Goal: Task Accomplishment & Management: Use online tool/utility

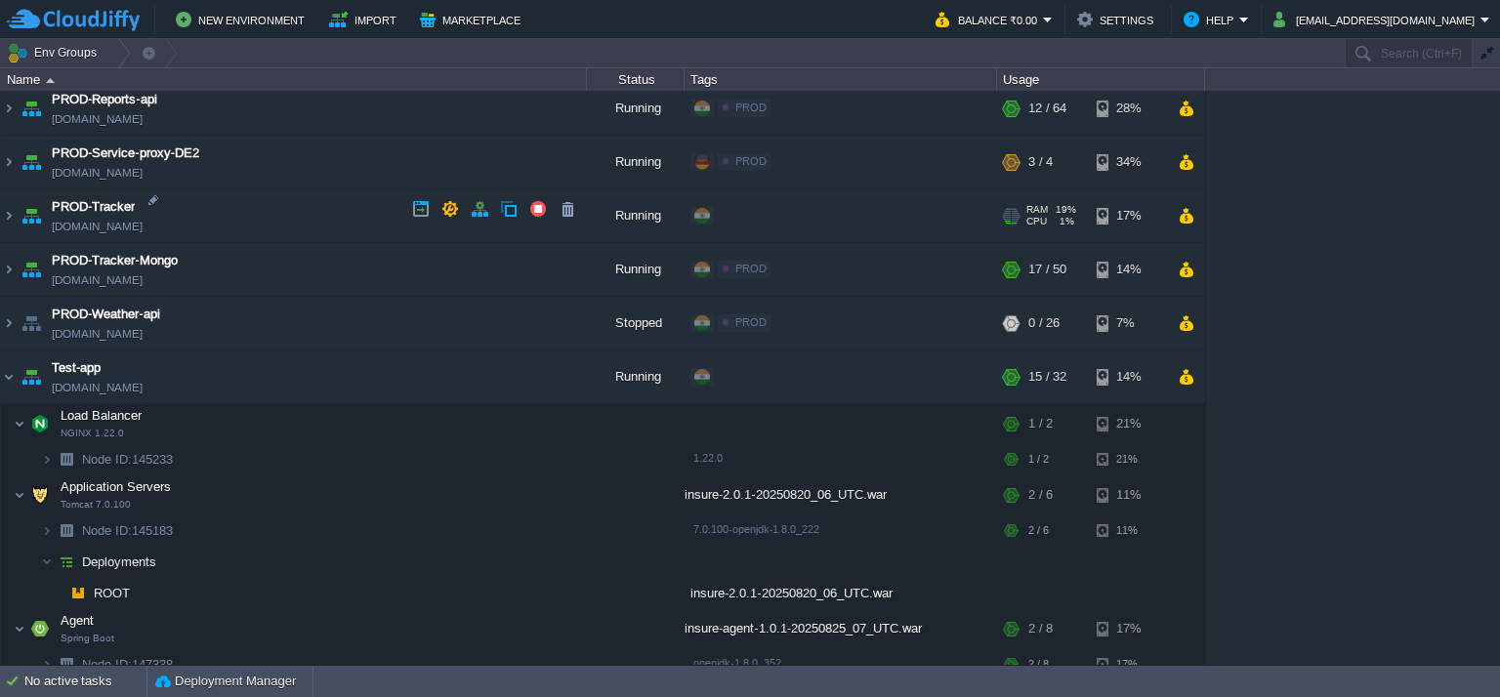
scroll to position [1295, 0]
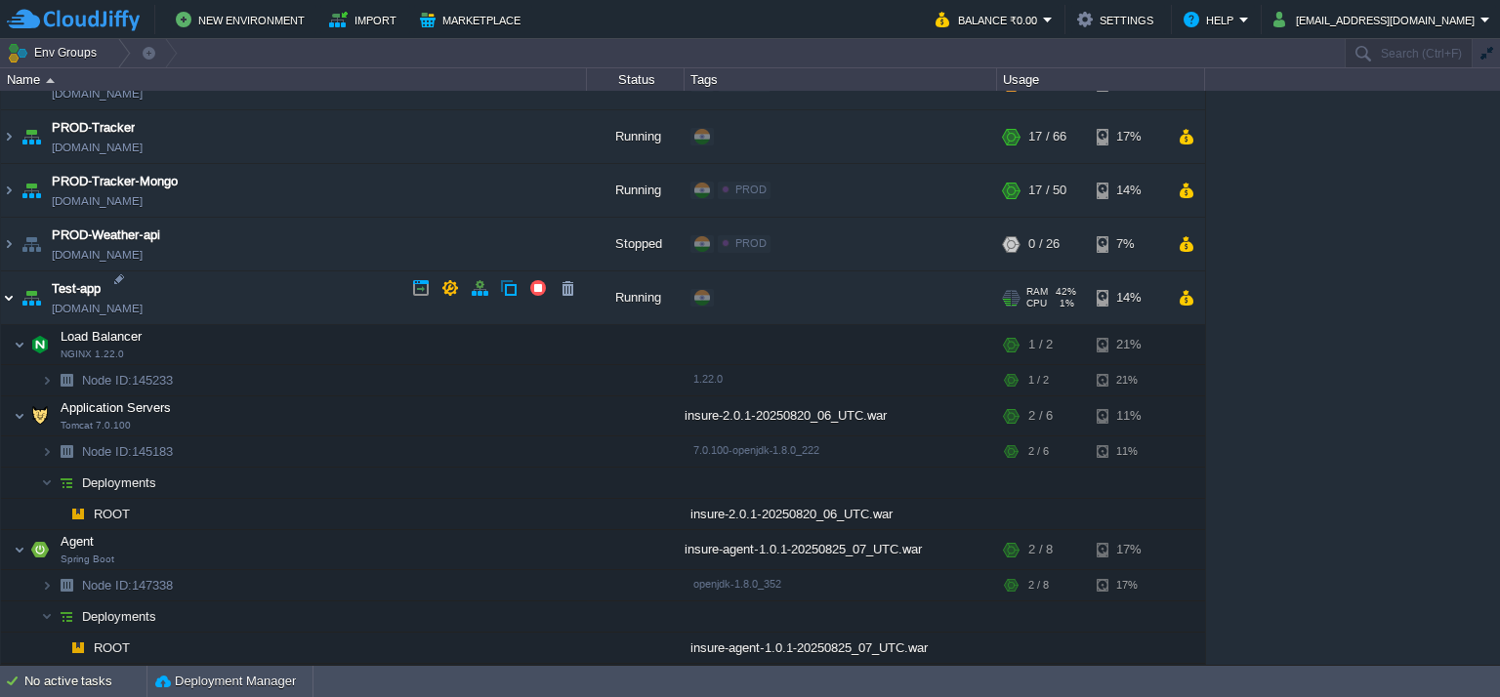
click at [13, 287] on img at bounding box center [9, 297] width 16 height 53
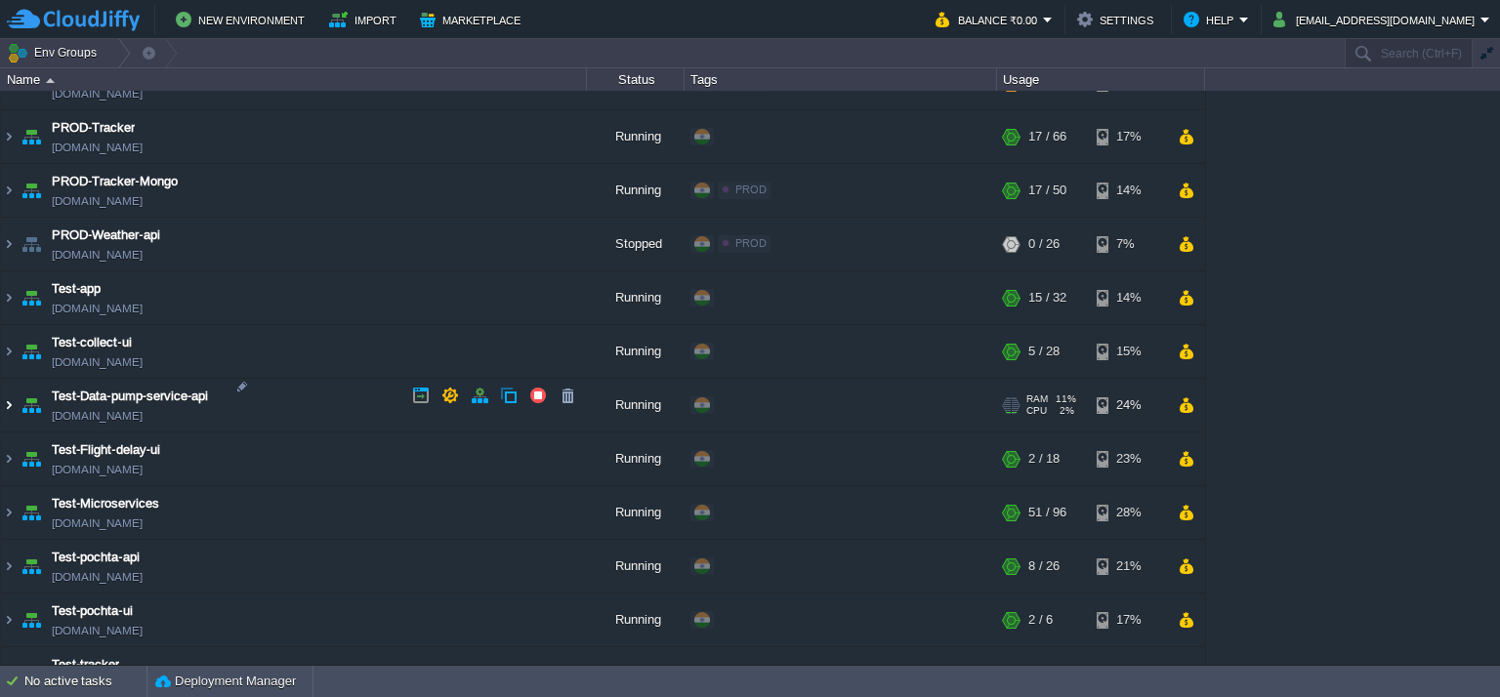
click at [6, 393] on img at bounding box center [9, 405] width 16 height 53
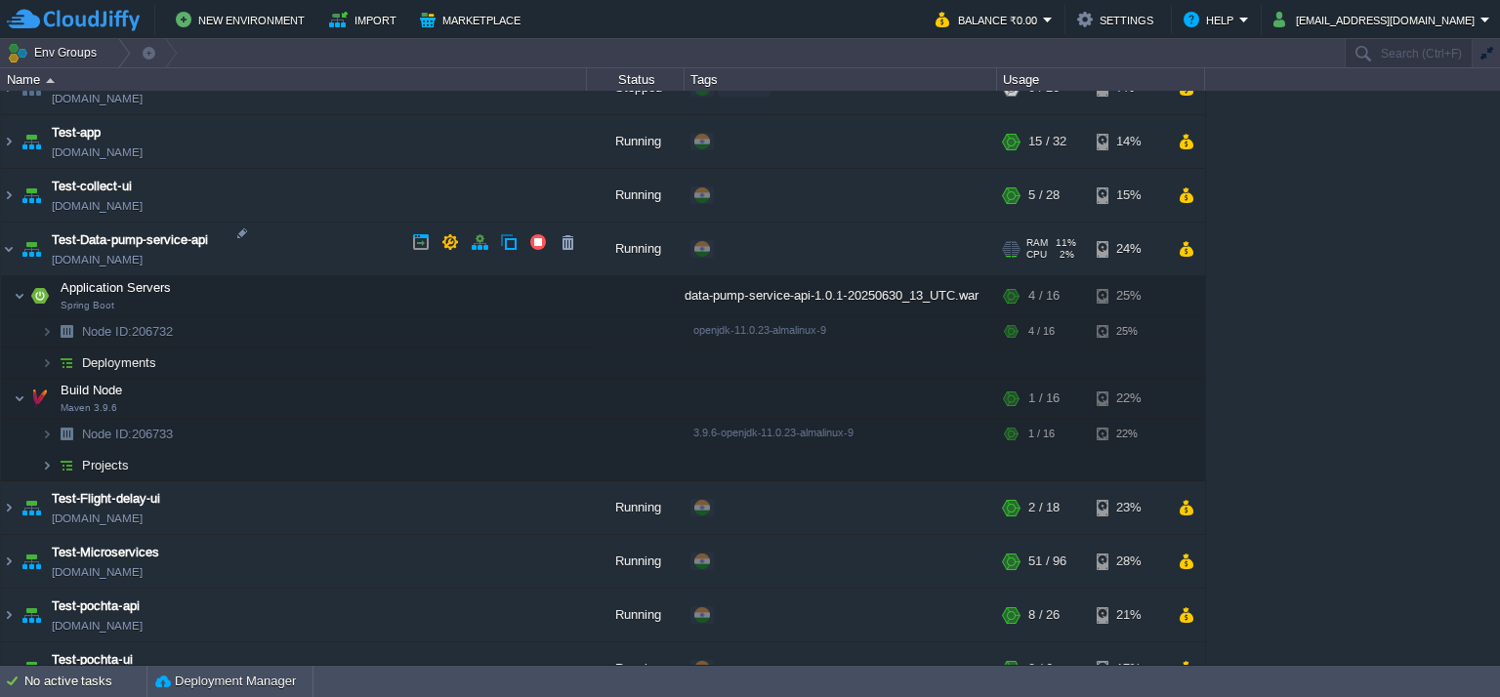
scroll to position [1490, 0]
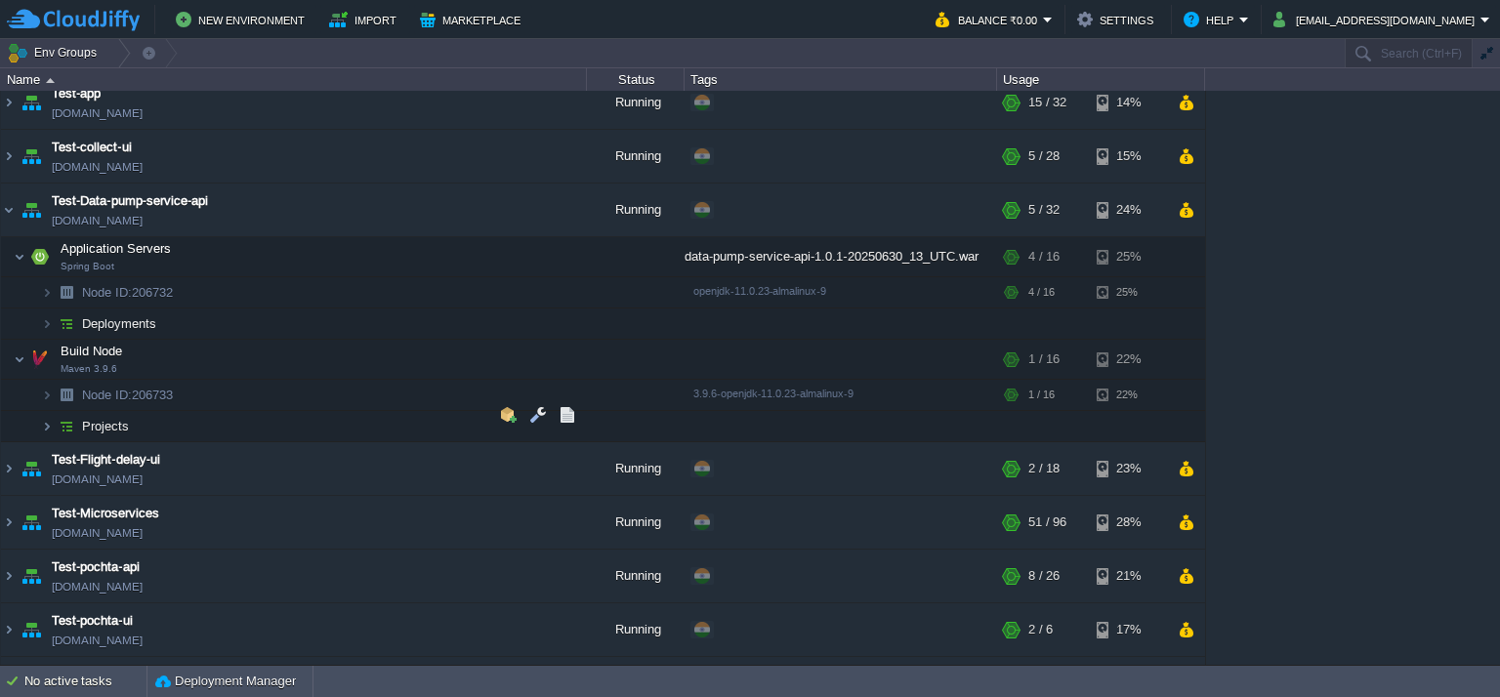
click at [53, 421] on img at bounding box center [66, 426] width 27 height 30
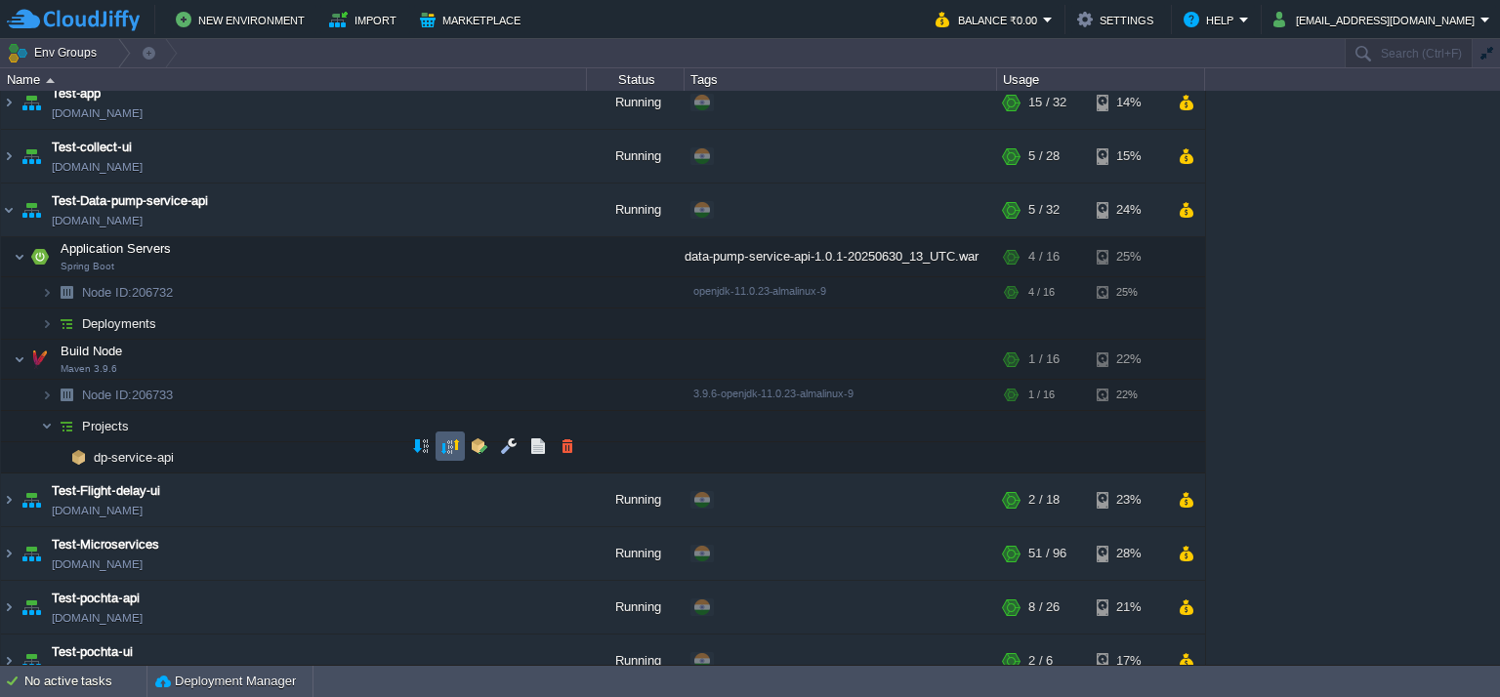
click at [449, 448] on button "button" at bounding box center [450, 446] width 18 height 18
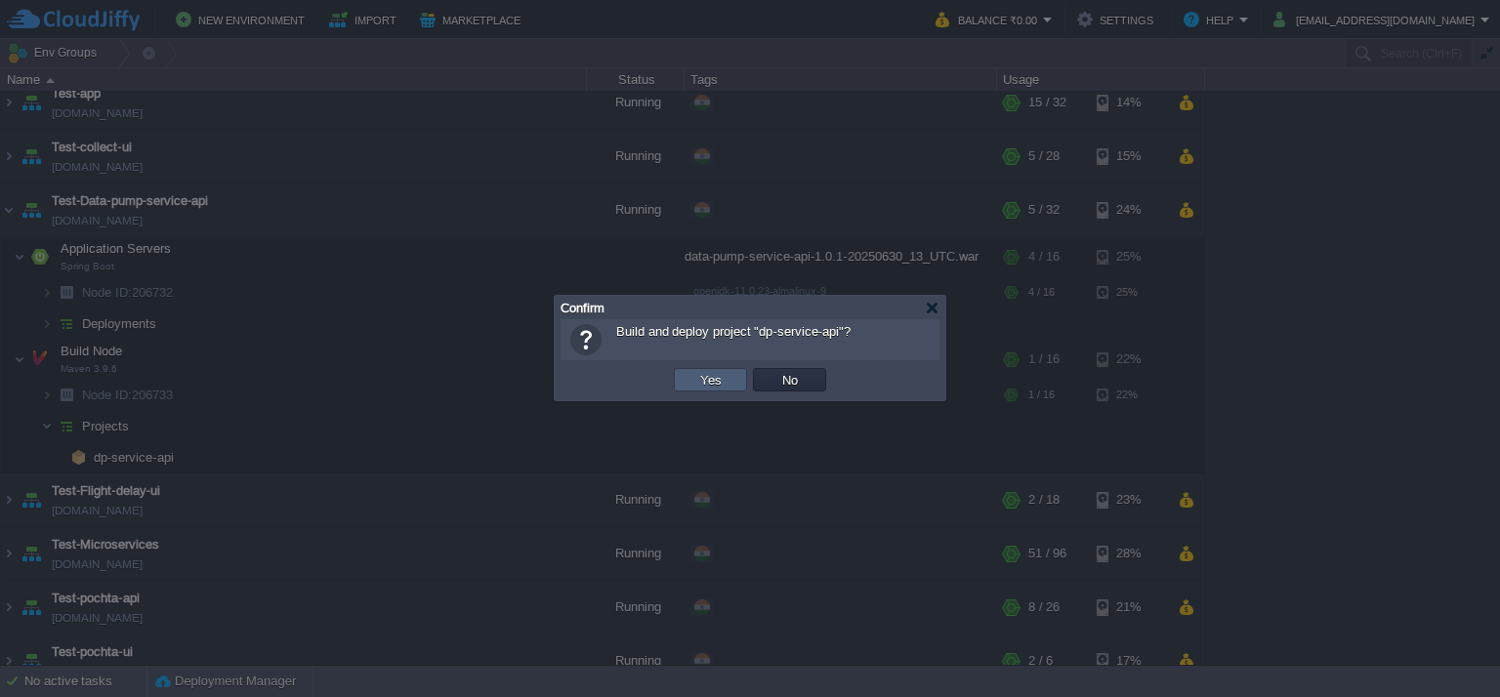
click at [717, 381] on button "Yes" at bounding box center [710, 380] width 33 height 18
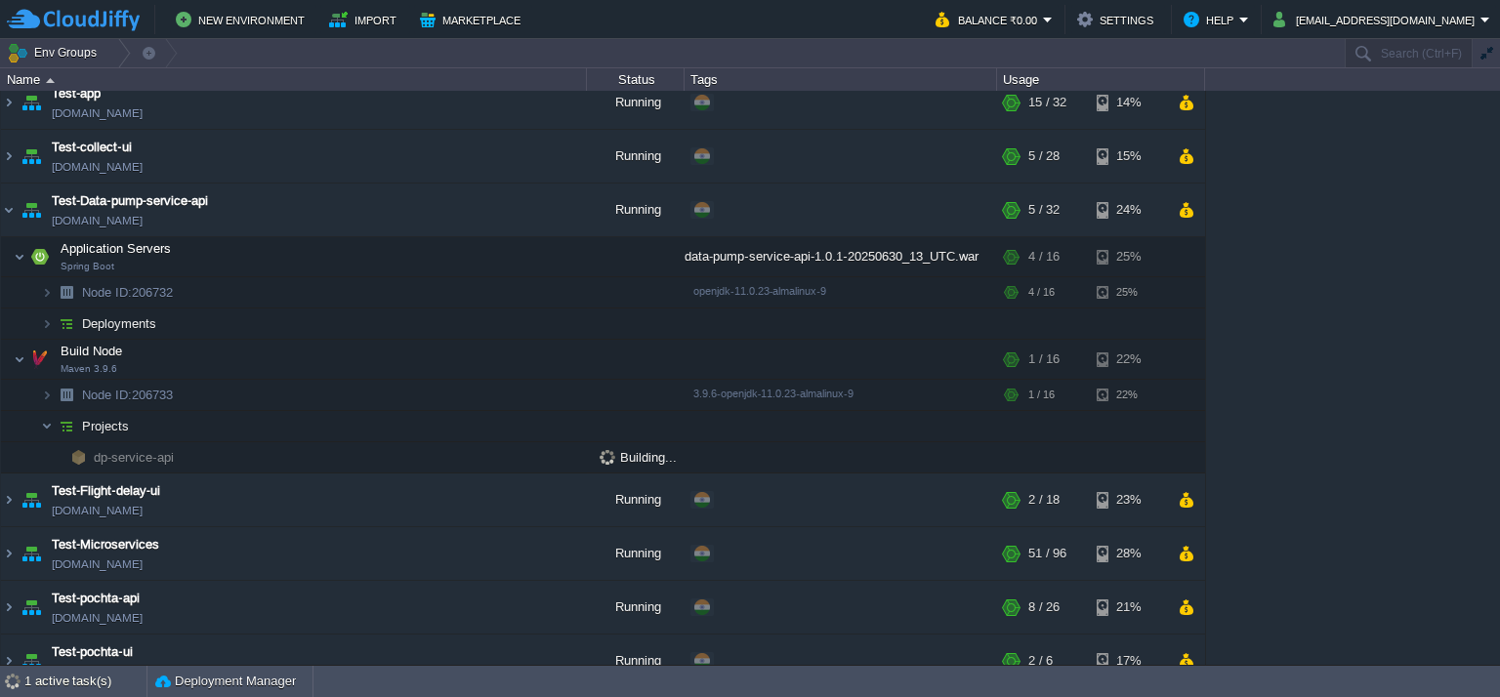
click at [10, 199] on img at bounding box center [9, 210] width 16 height 53
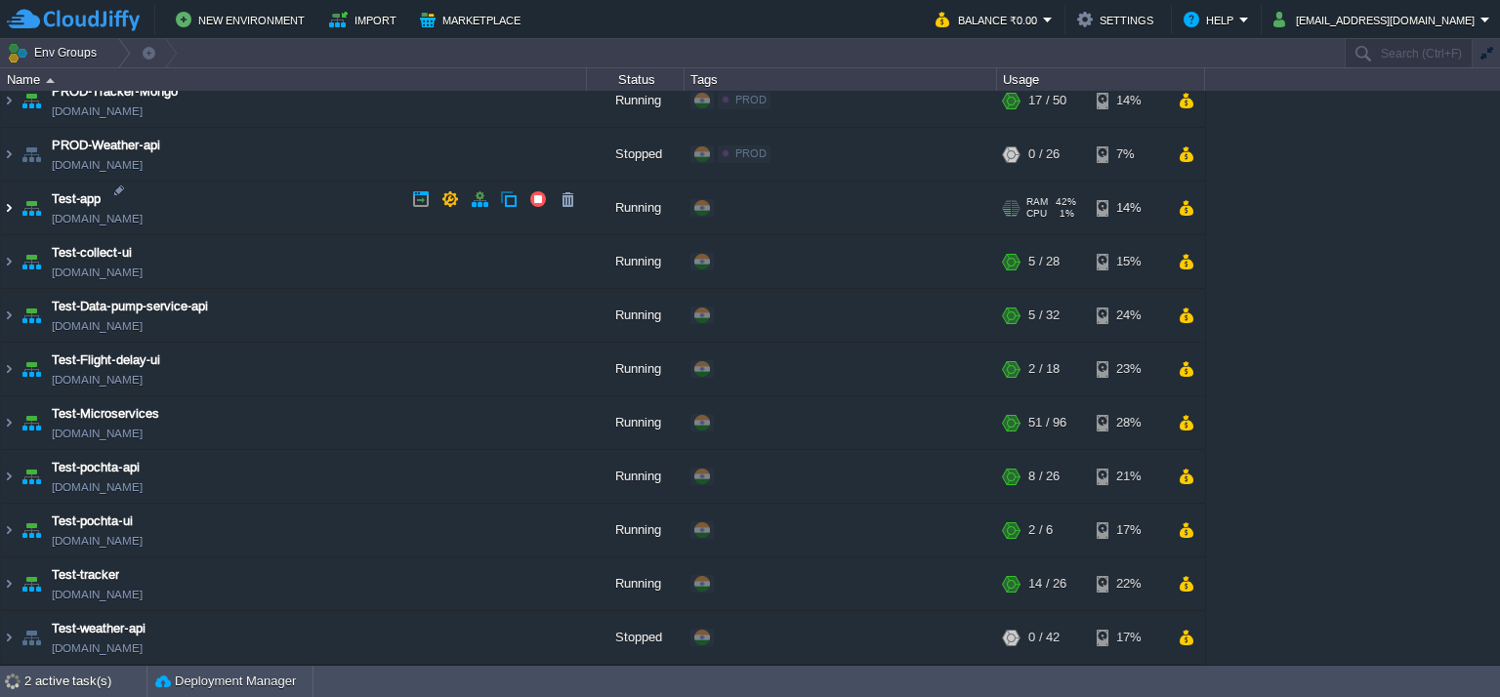
scroll to position [1374, 0]
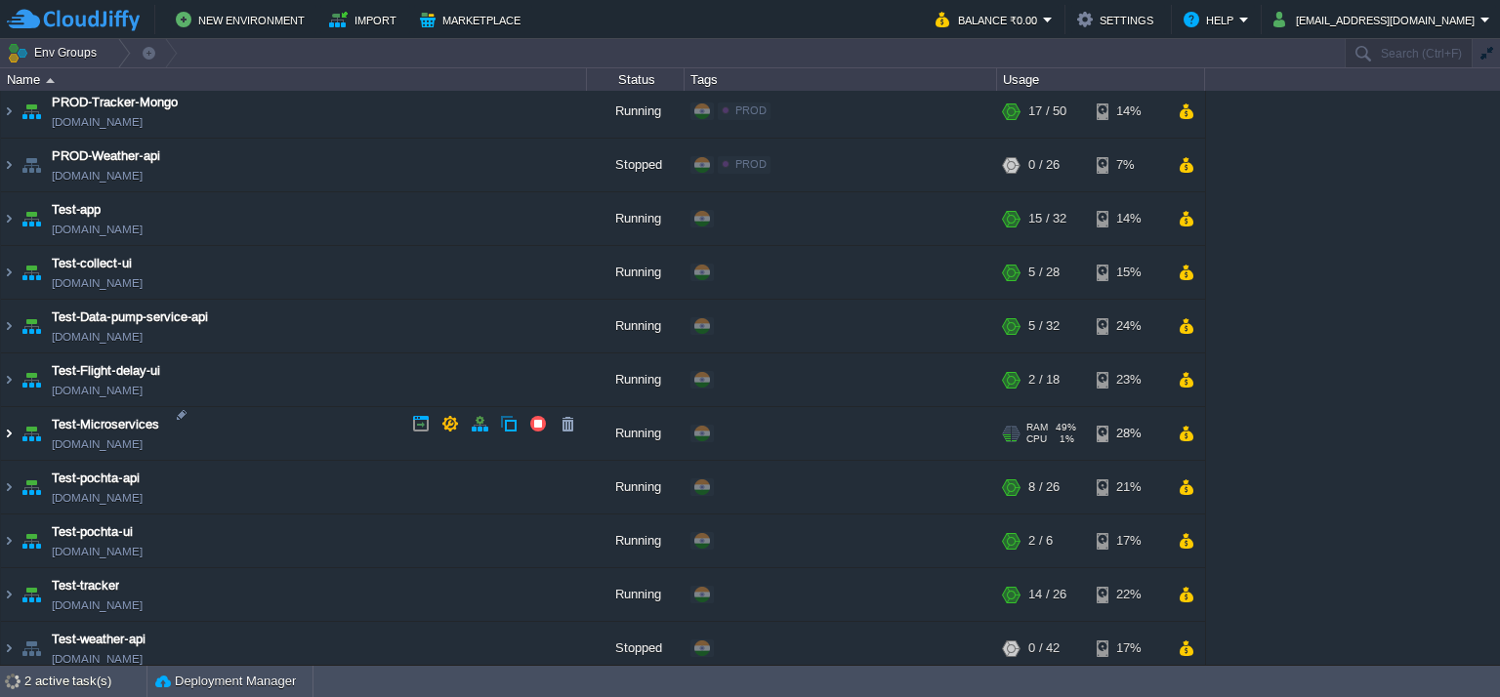
click at [11, 425] on img at bounding box center [9, 433] width 16 height 53
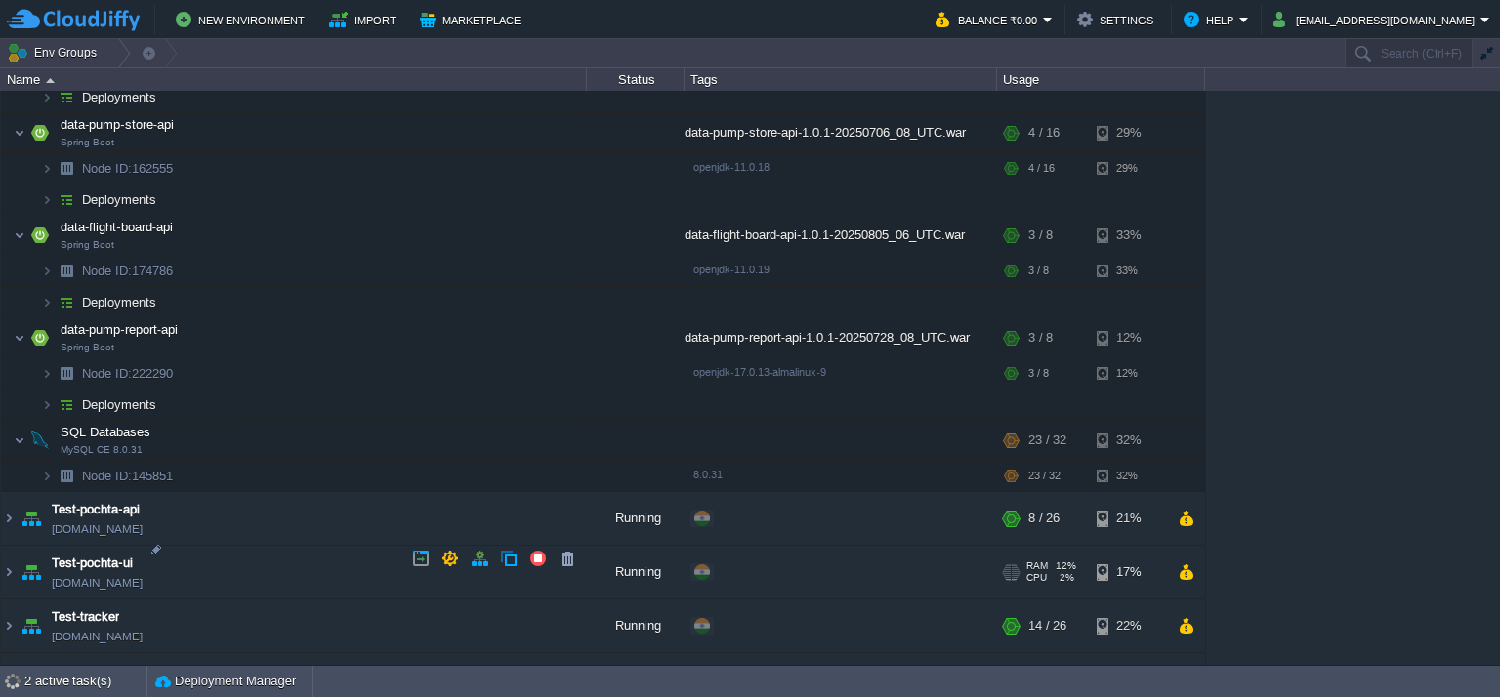
scroll to position [2152, 0]
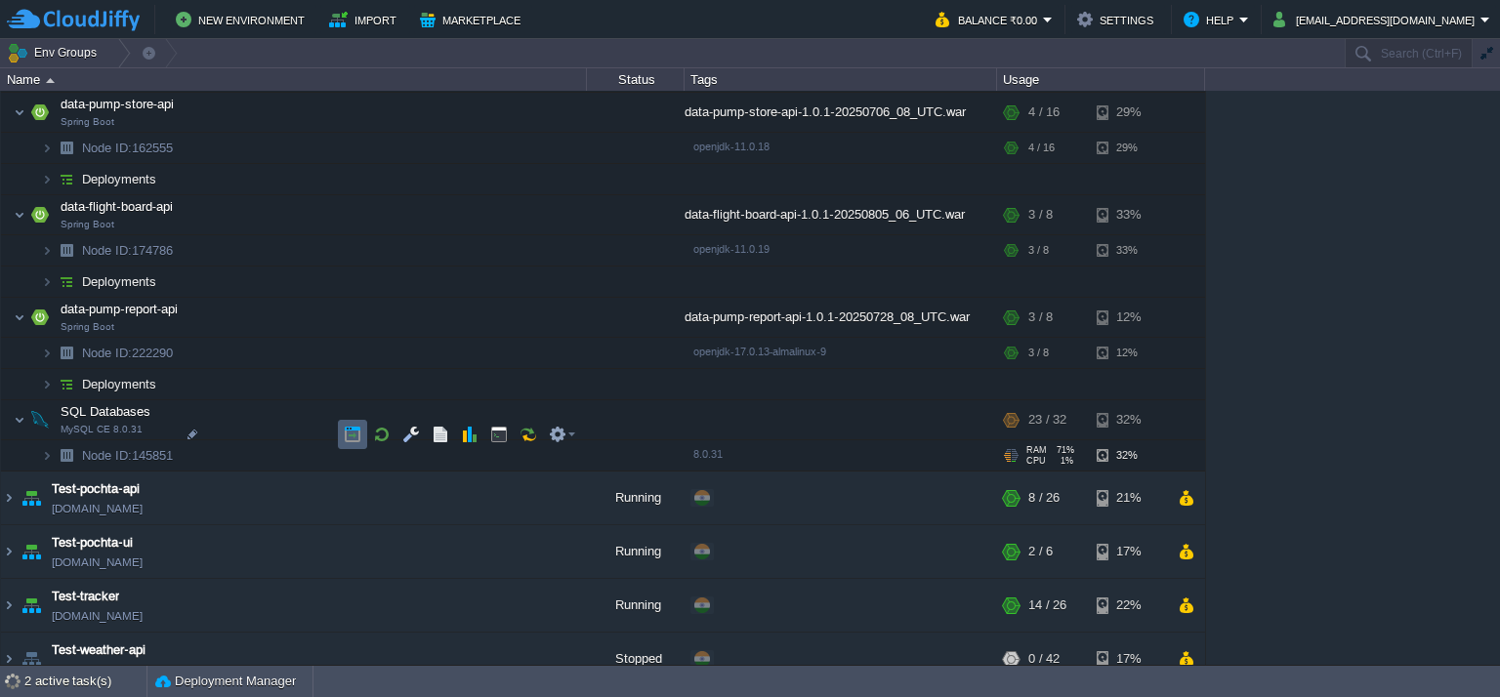
click at [353, 436] on button "button" at bounding box center [353, 435] width 18 height 18
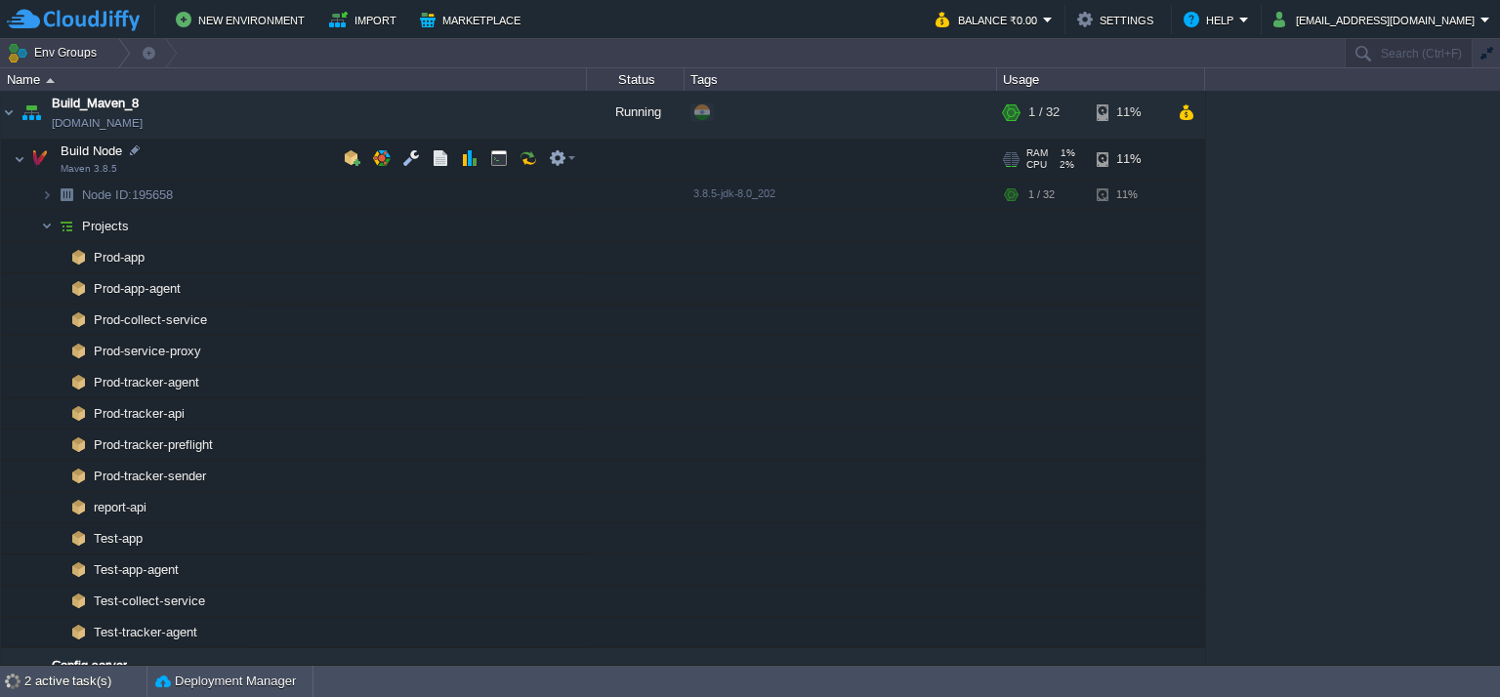
scroll to position [0, 0]
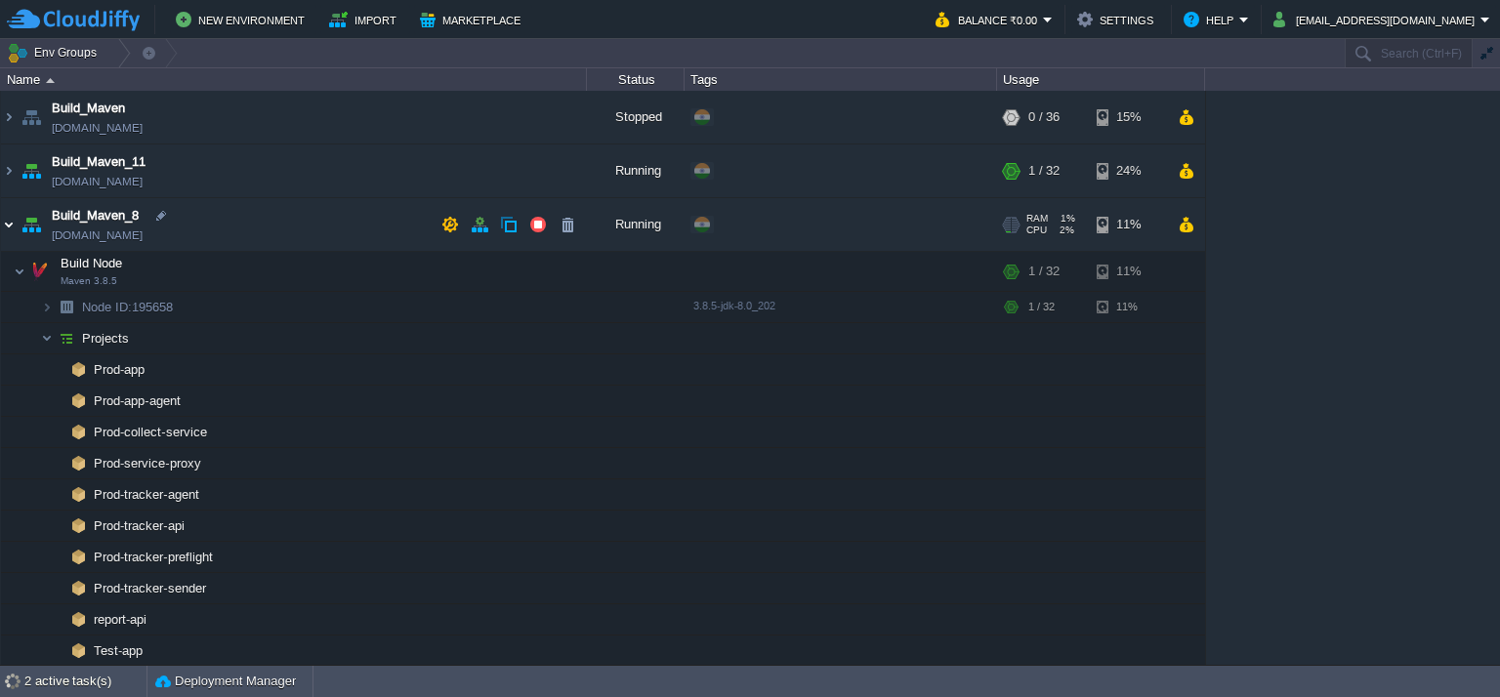
click at [9, 227] on img at bounding box center [9, 224] width 16 height 53
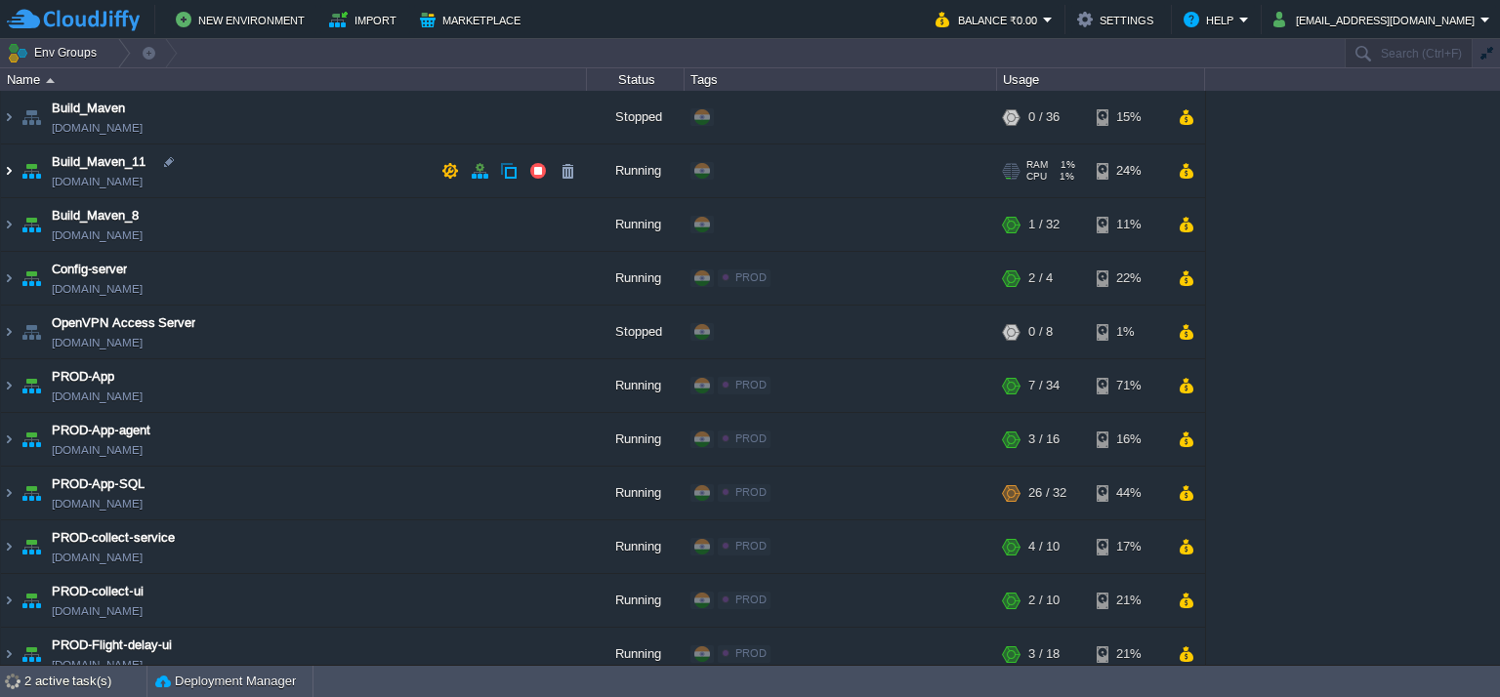
click at [11, 181] on img at bounding box center [9, 171] width 16 height 53
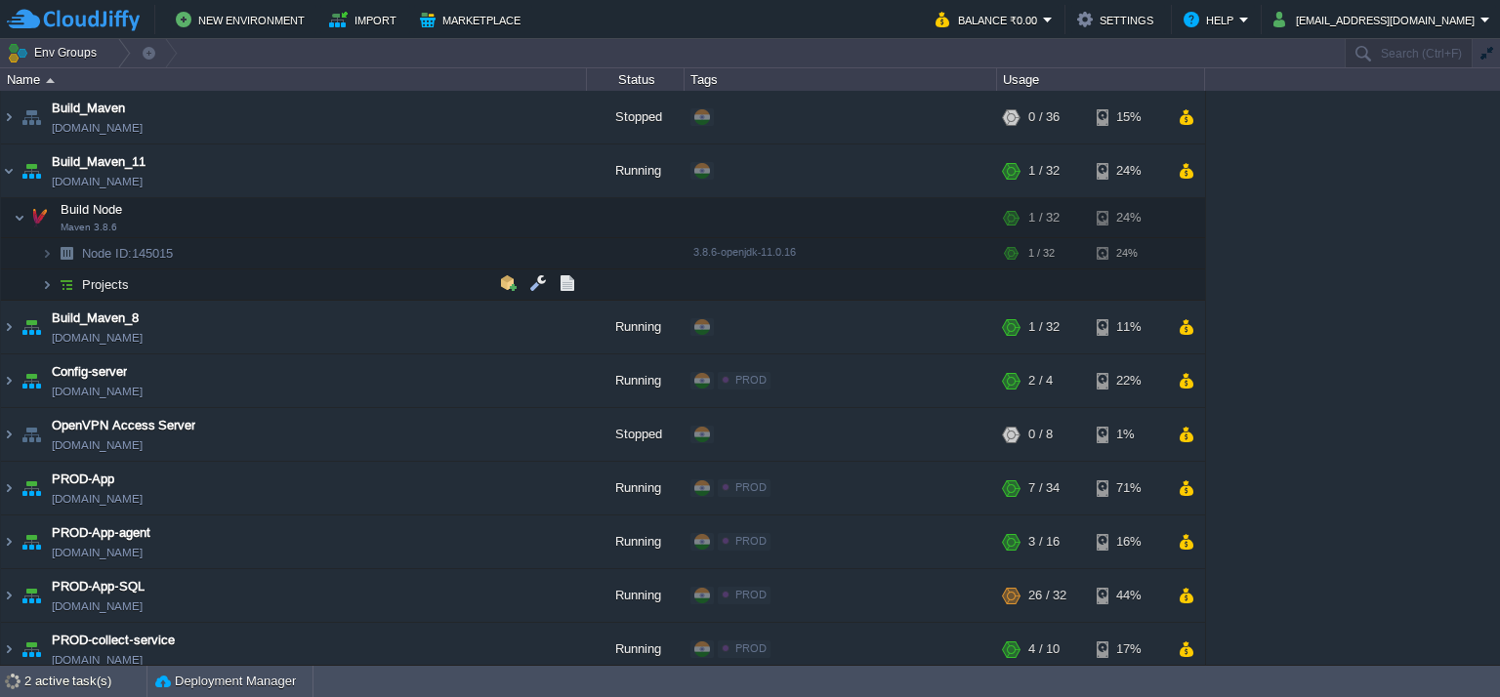
click at [53, 280] on img at bounding box center [66, 284] width 27 height 30
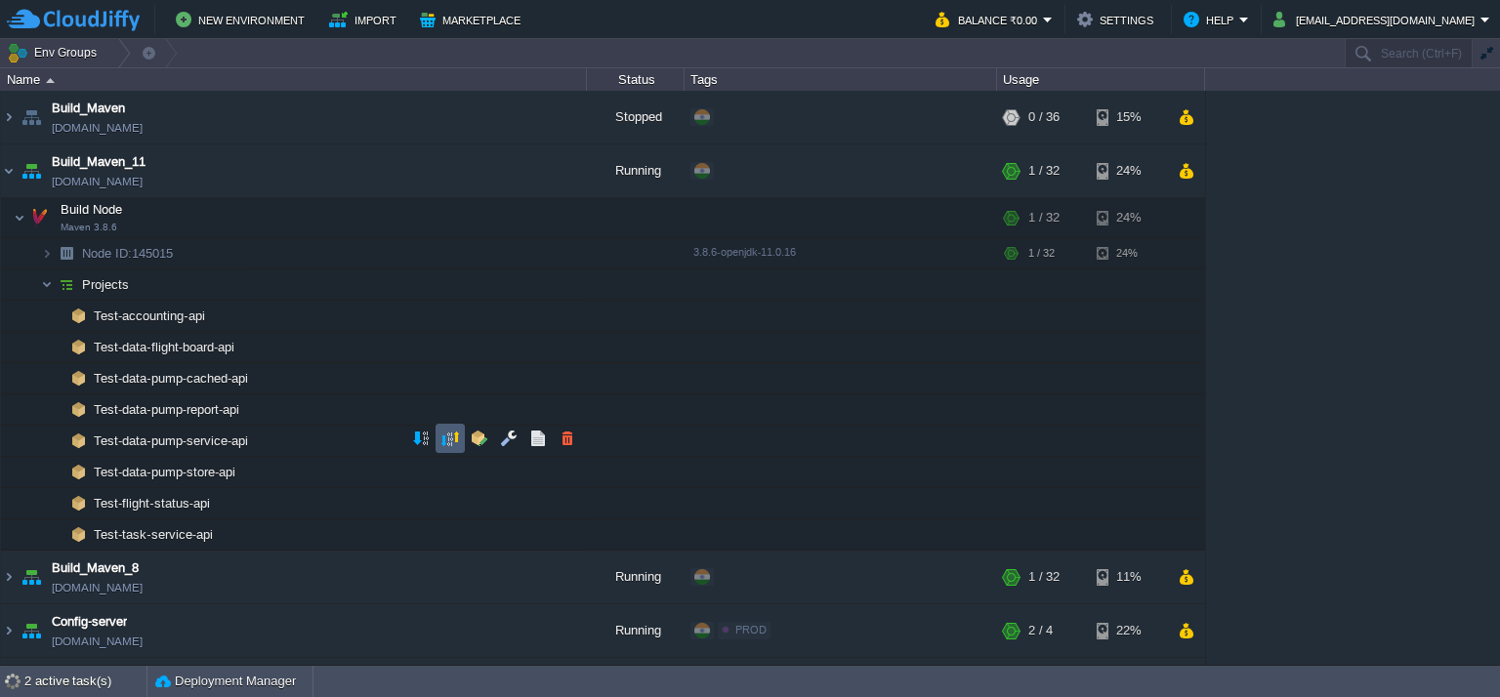
click at [449, 442] on button "button" at bounding box center [450, 439] width 18 height 18
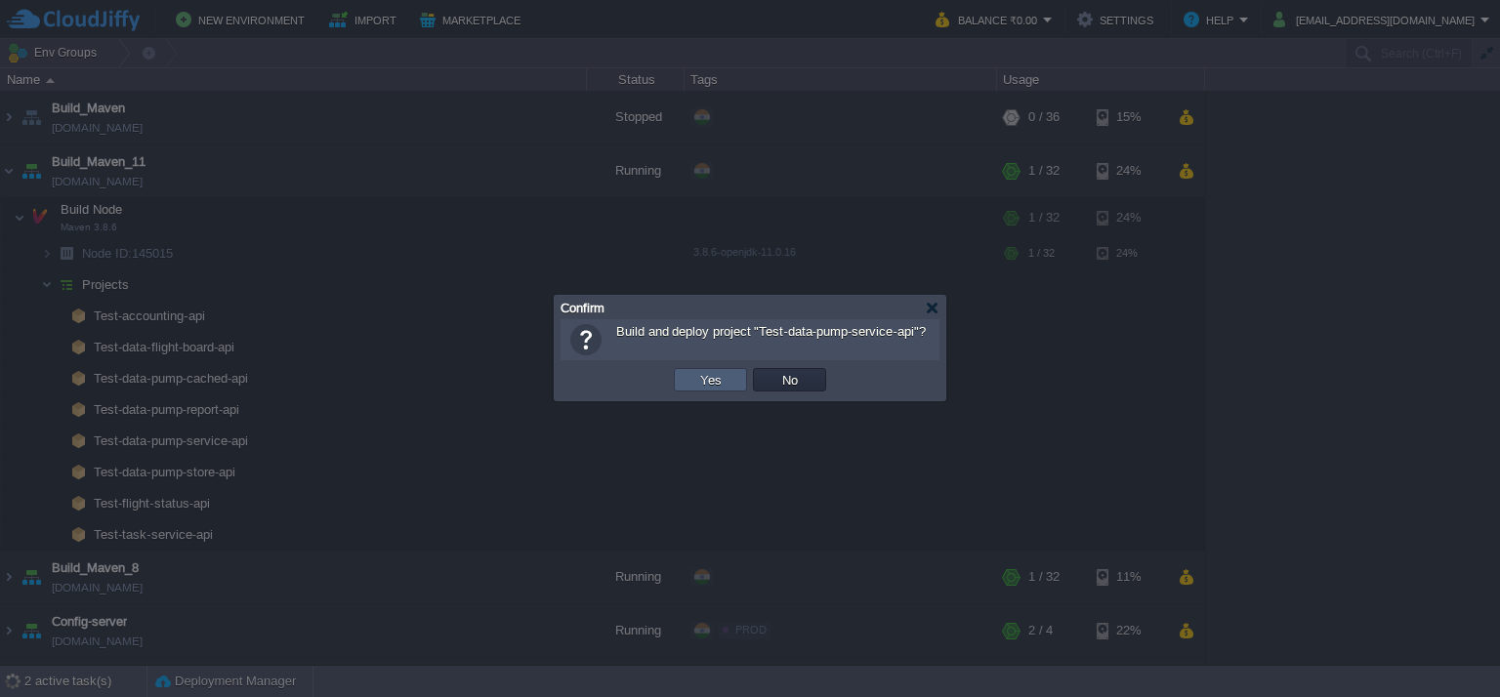
click at [688, 384] on td "Yes" at bounding box center [710, 379] width 73 height 23
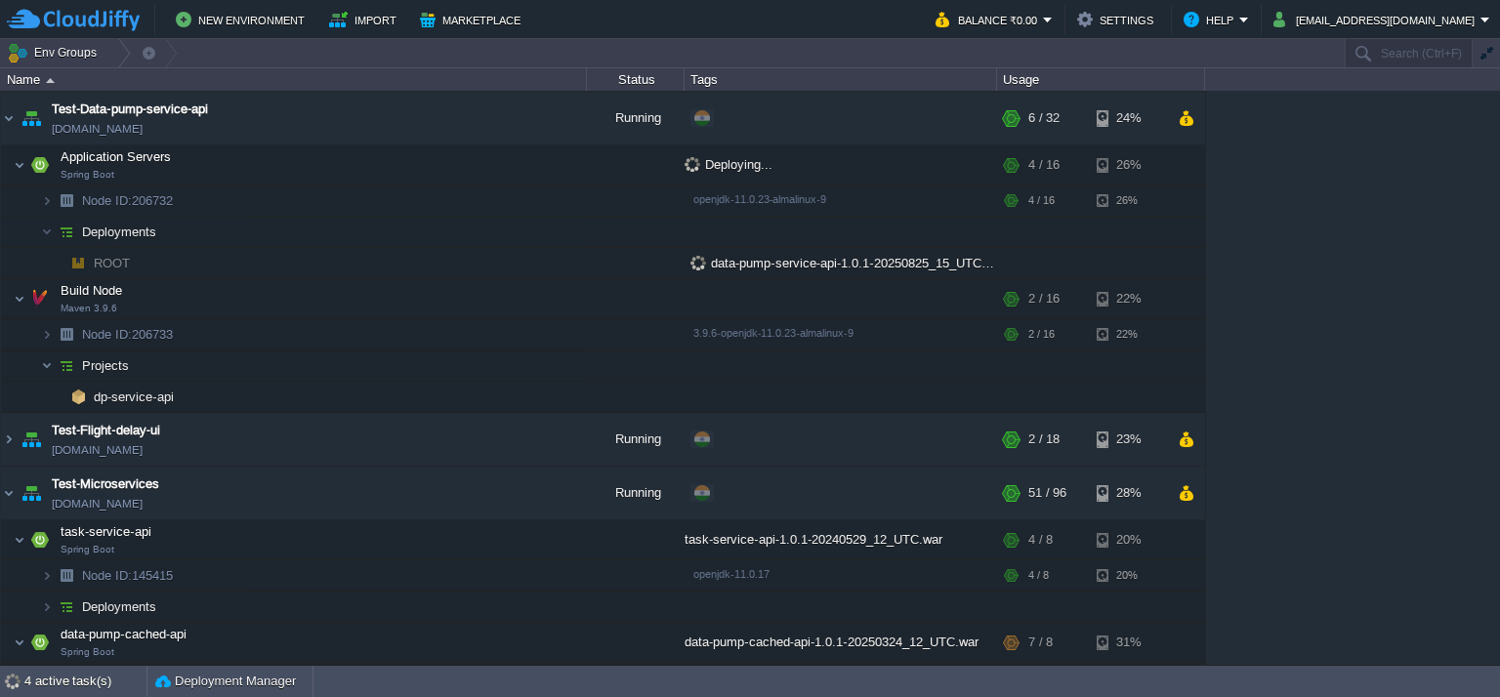
scroll to position [1087, 0]
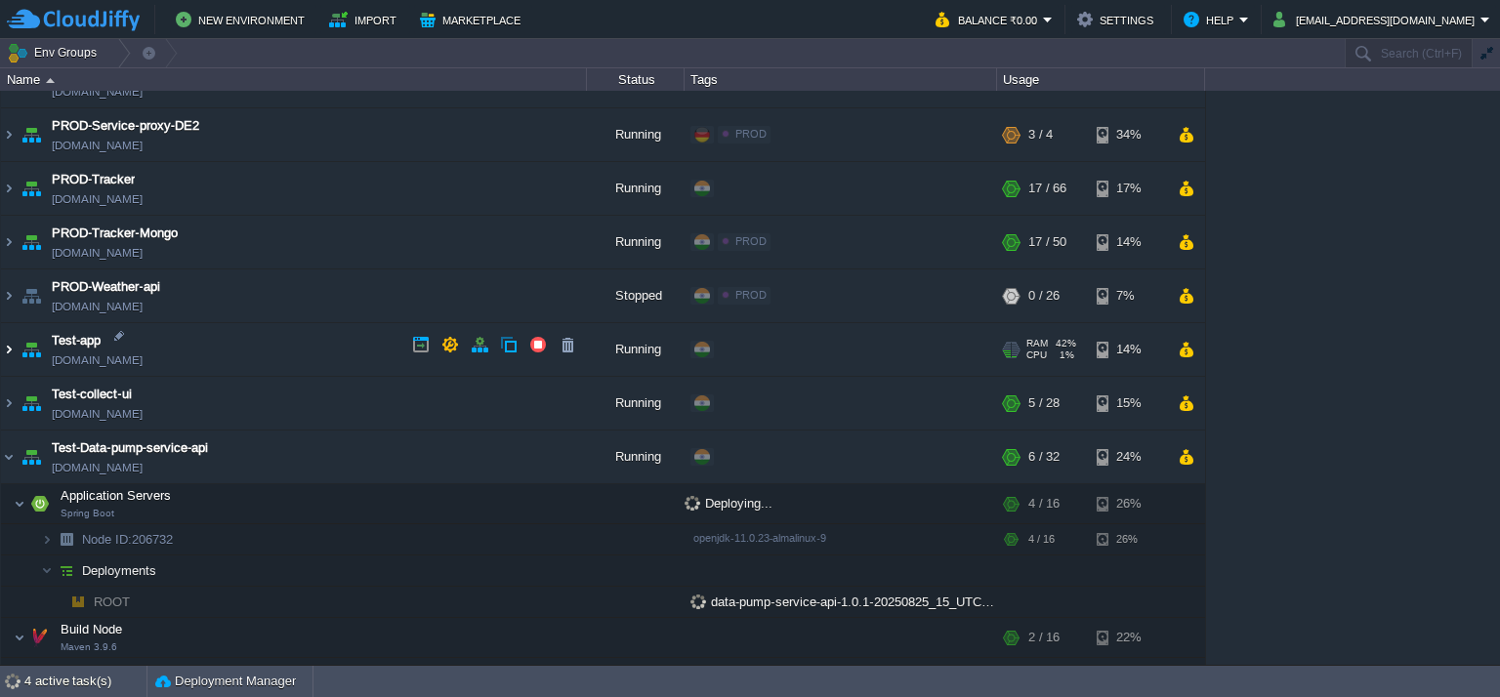
click at [9, 344] on img at bounding box center [9, 349] width 16 height 53
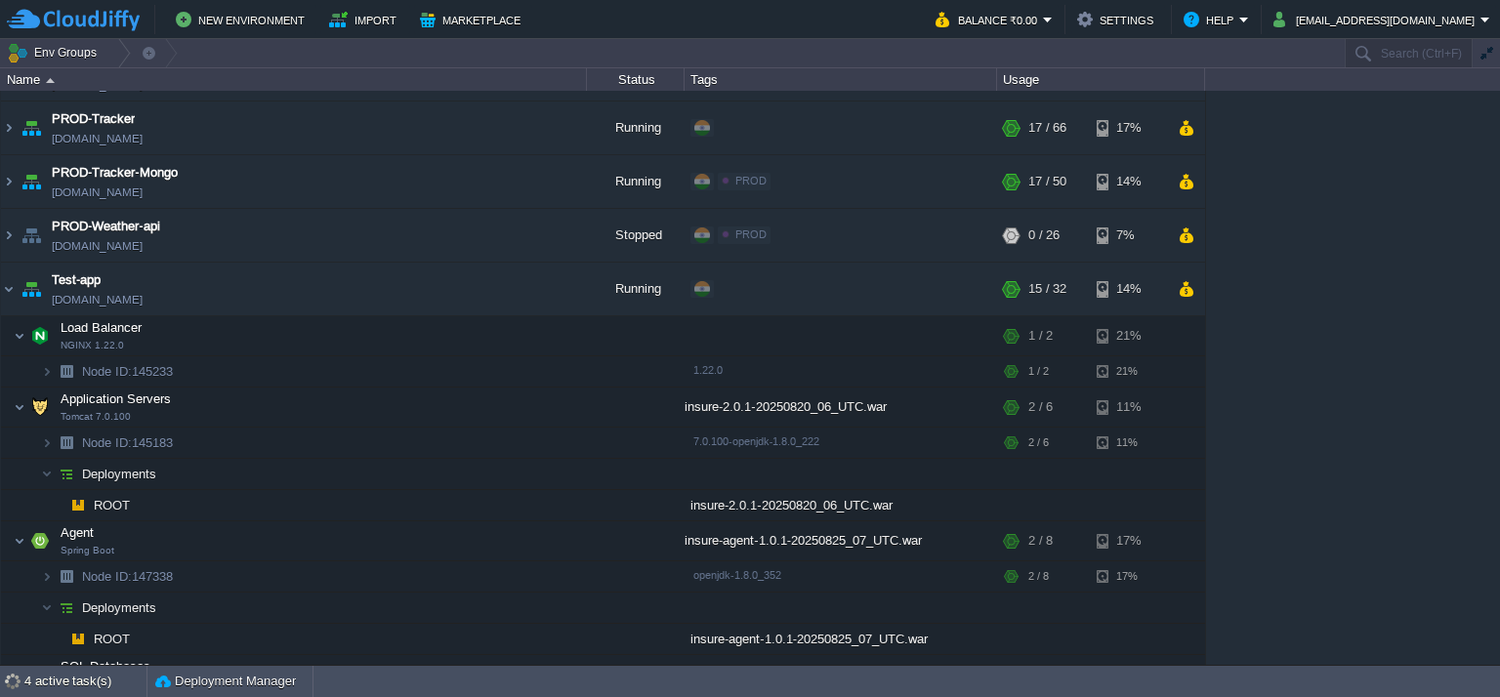
scroll to position [1380, 0]
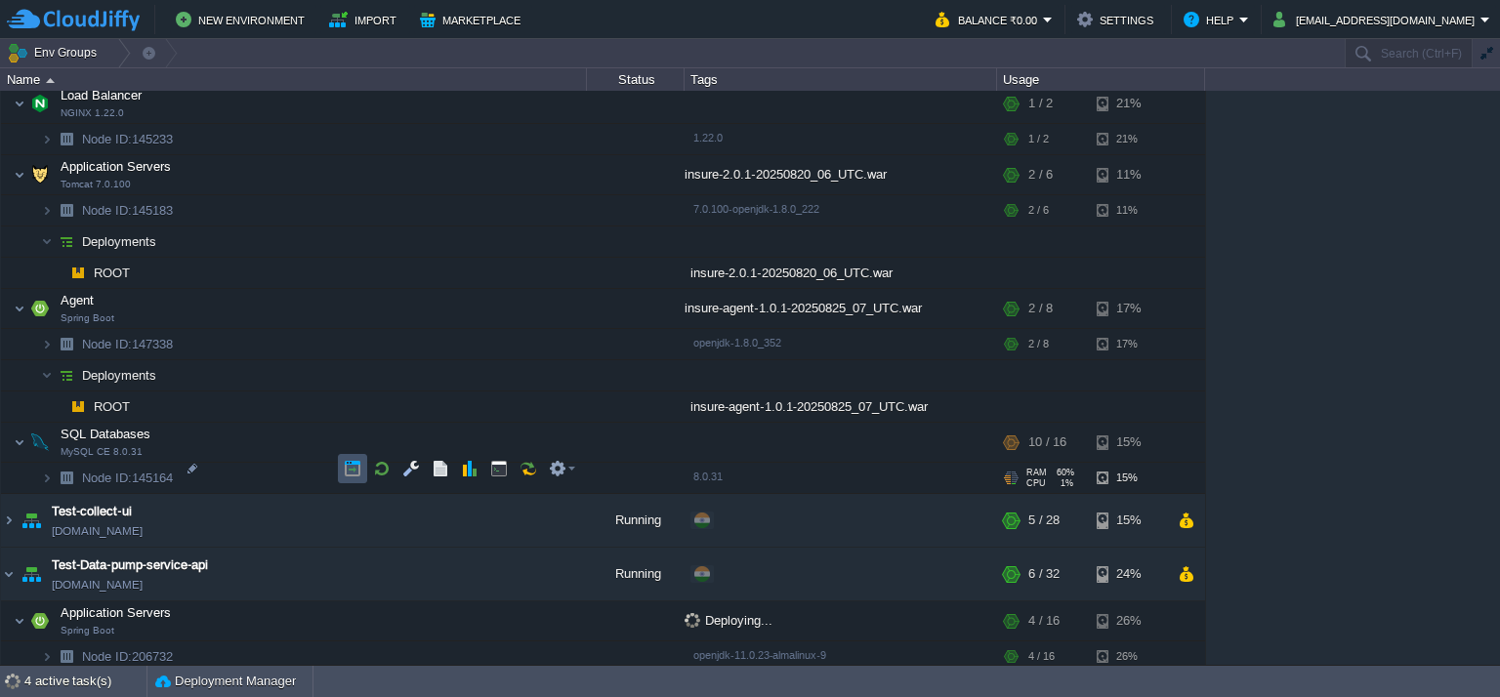
click at [348, 472] on button "button" at bounding box center [353, 469] width 18 height 18
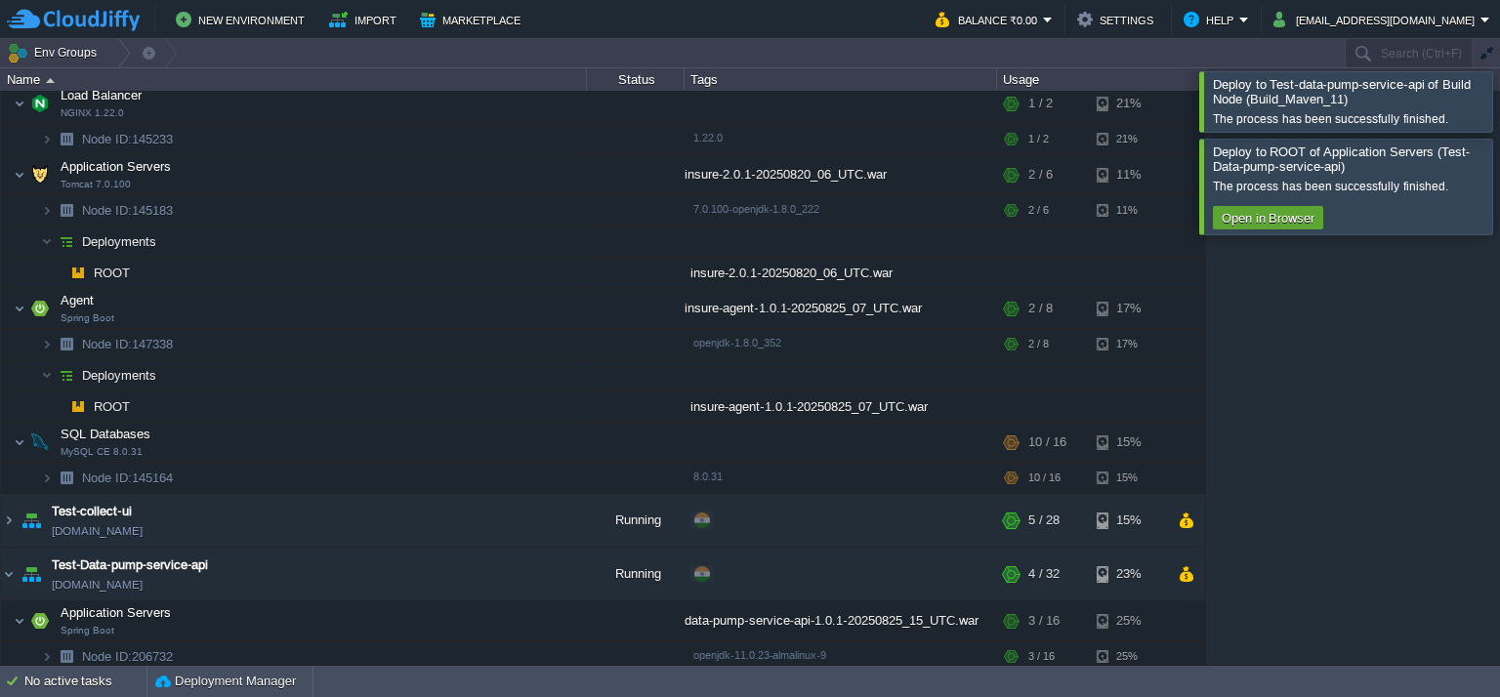
scroll to position [182, 0]
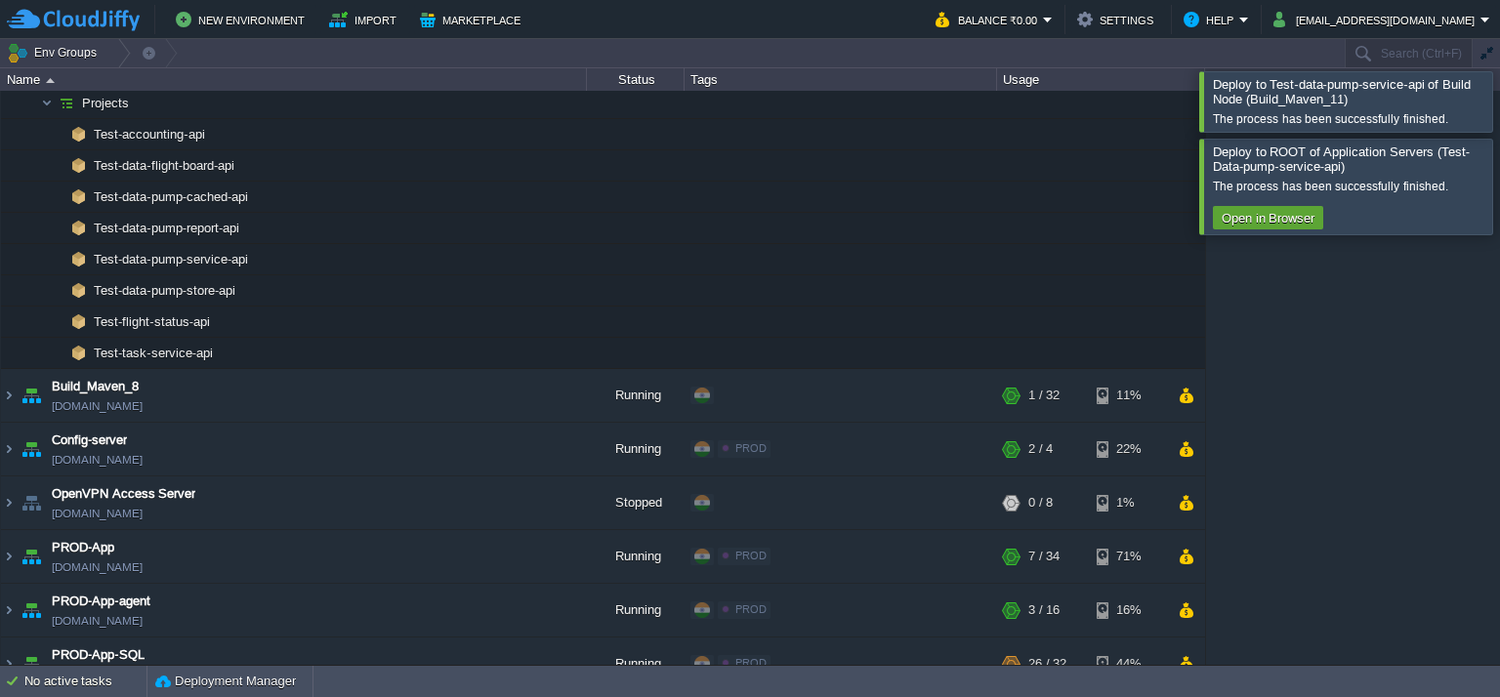
click at [1499, 186] on div at bounding box center [1523, 186] width 0 height 95
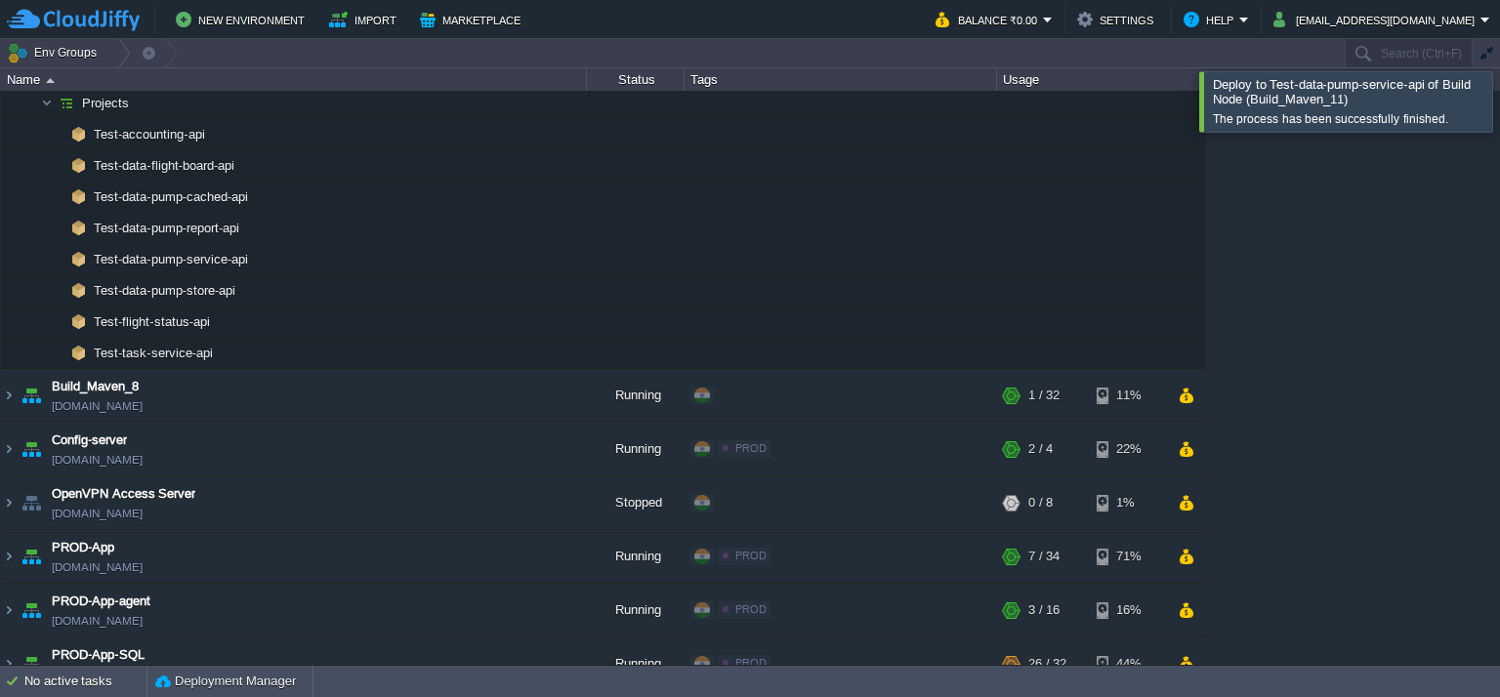
click at [1499, 108] on div at bounding box center [1523, 101] width 0 height 60
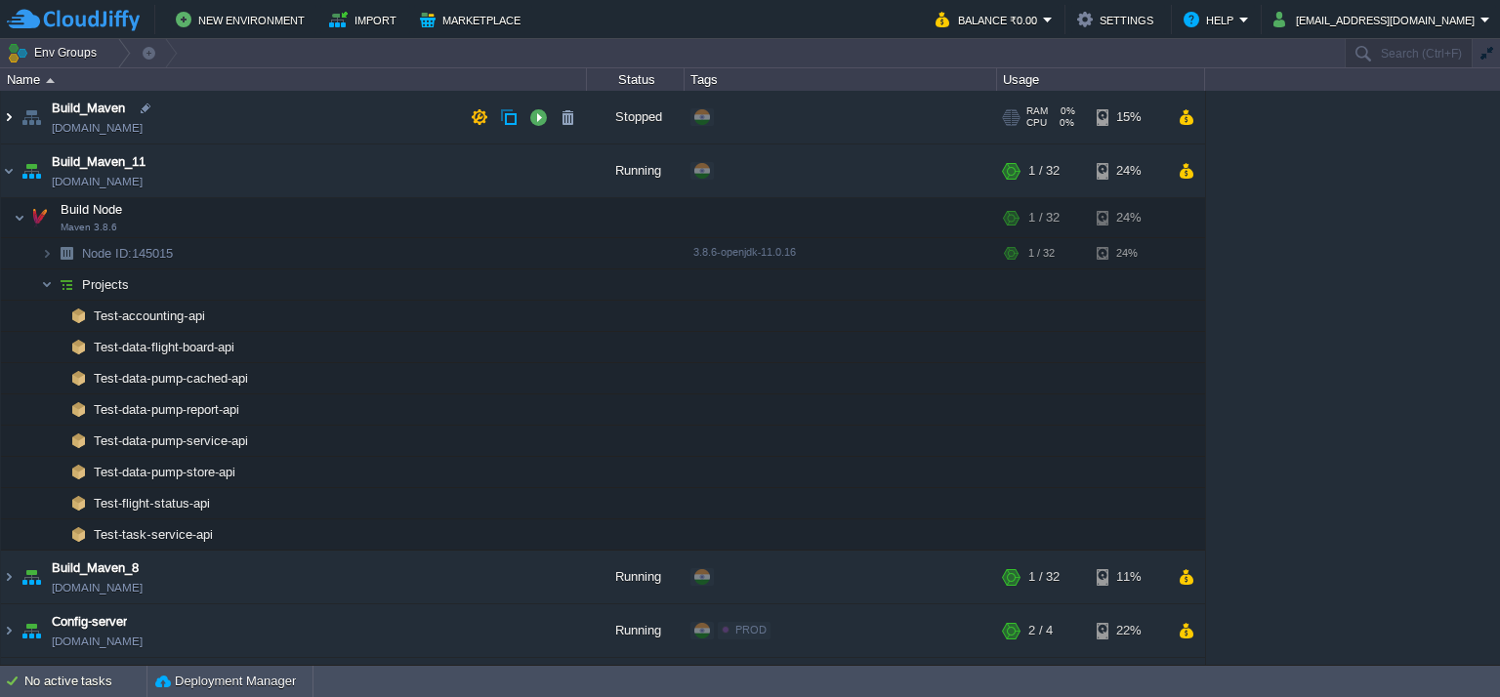
scroll to position [0, 0]
click at [8, 170] on img at bounding box center [9, 171] width 16 height 53
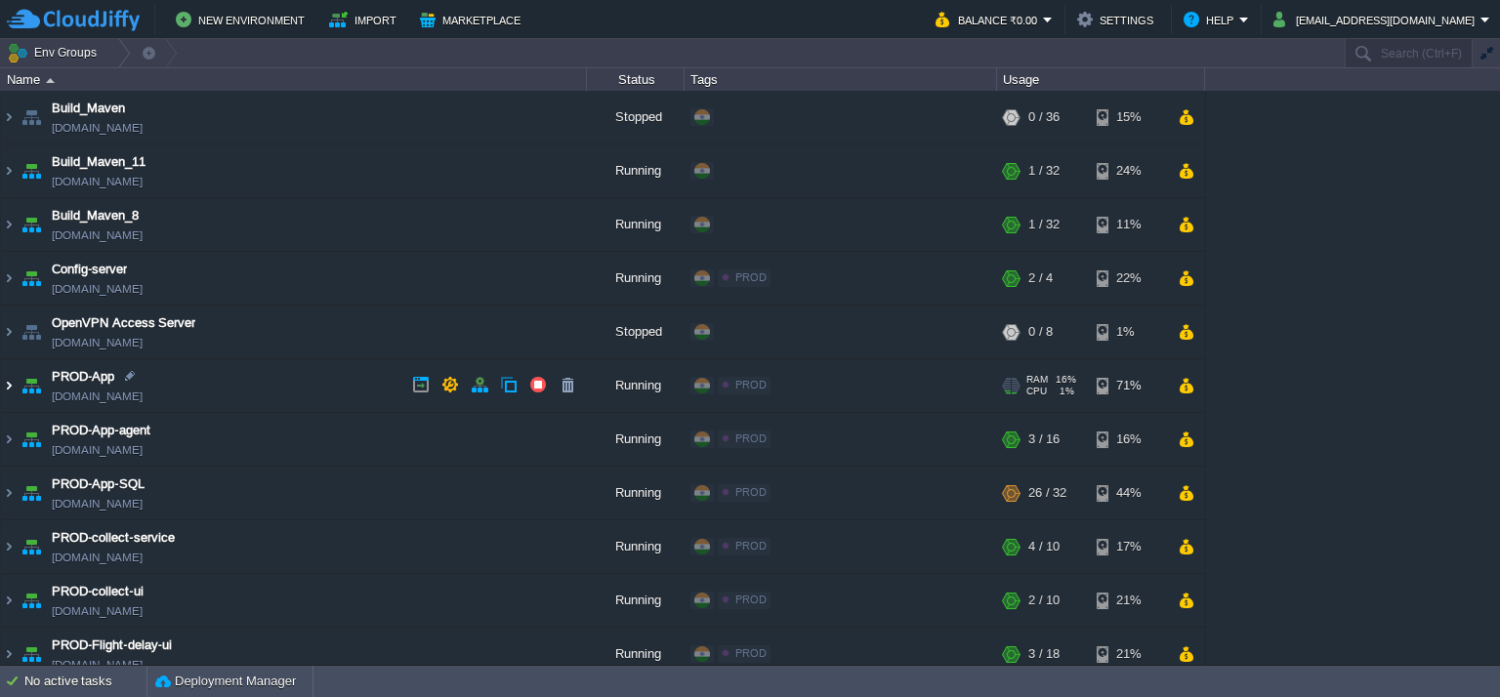
click at [2, 386] on img at bounding box center [9, 385] width 16 height 53
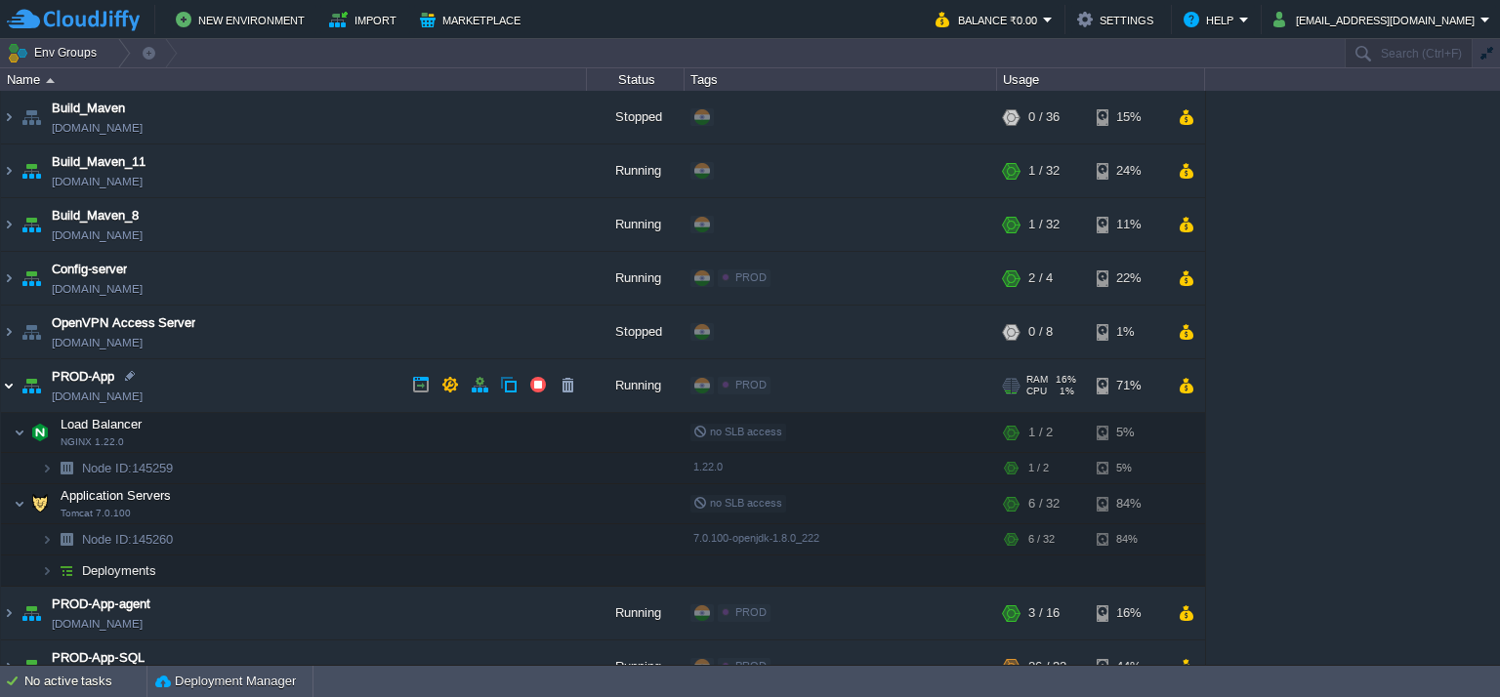
click at [2, 386] on img at bounding box center [9, 385] width 16 height 53
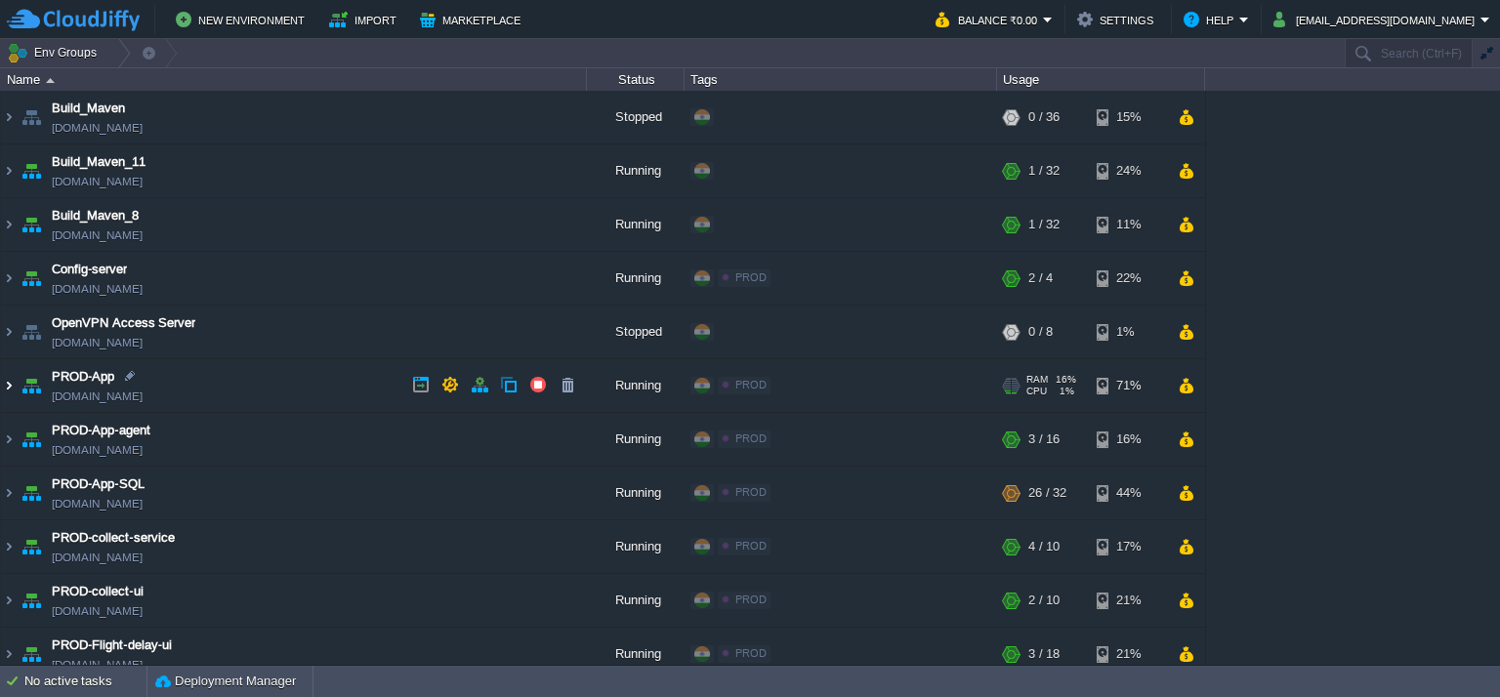
scroll to position [195, 0]
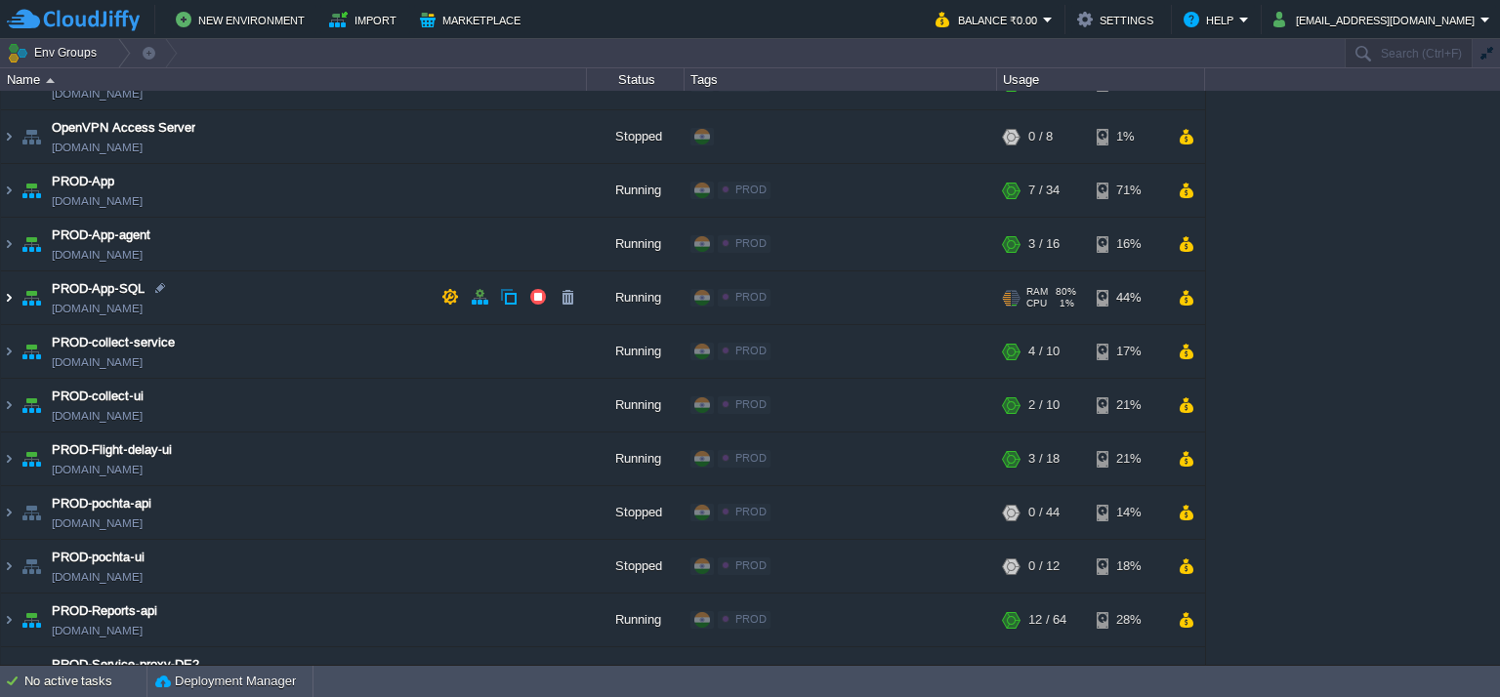
click at [2, 296] on img at bounding box center [9, 297] width 16 height 53
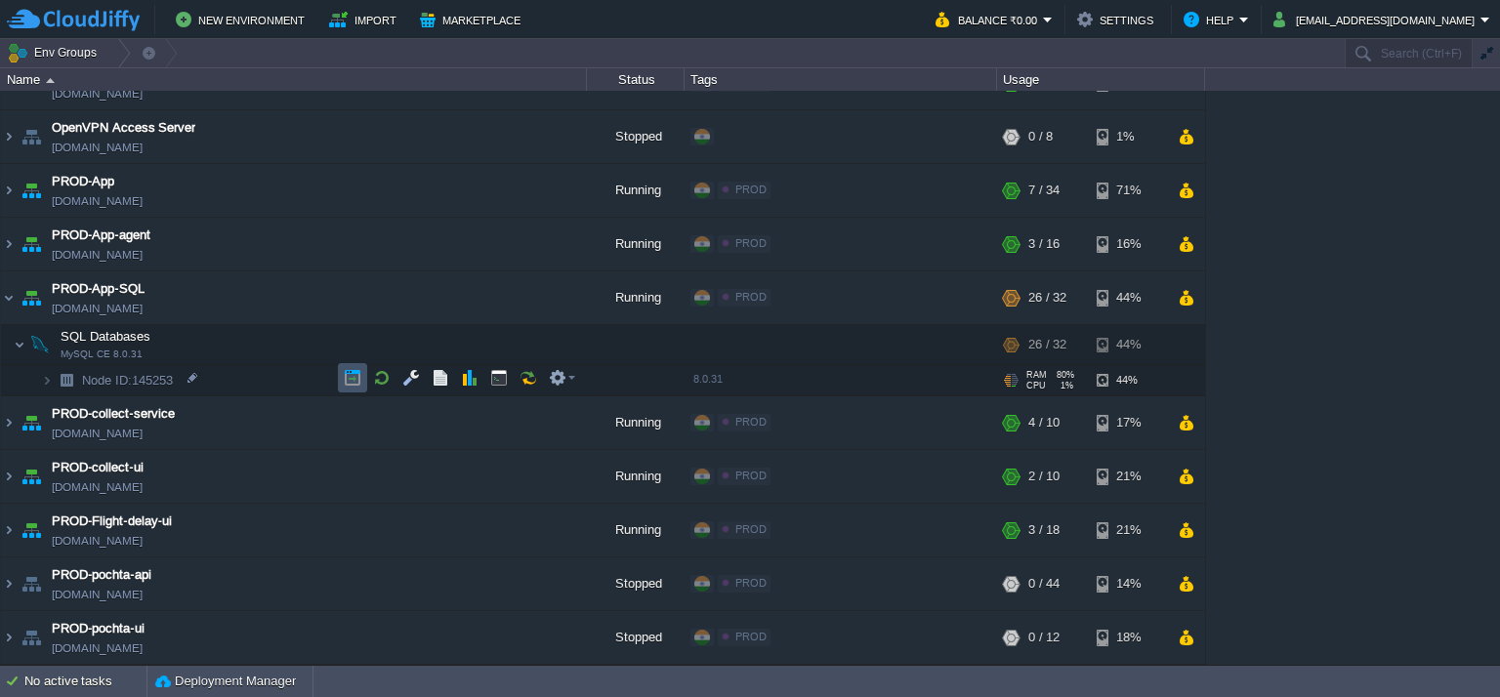
click at [346, 378] on button "button" at bounding box center [353, 378] width 18 height 18
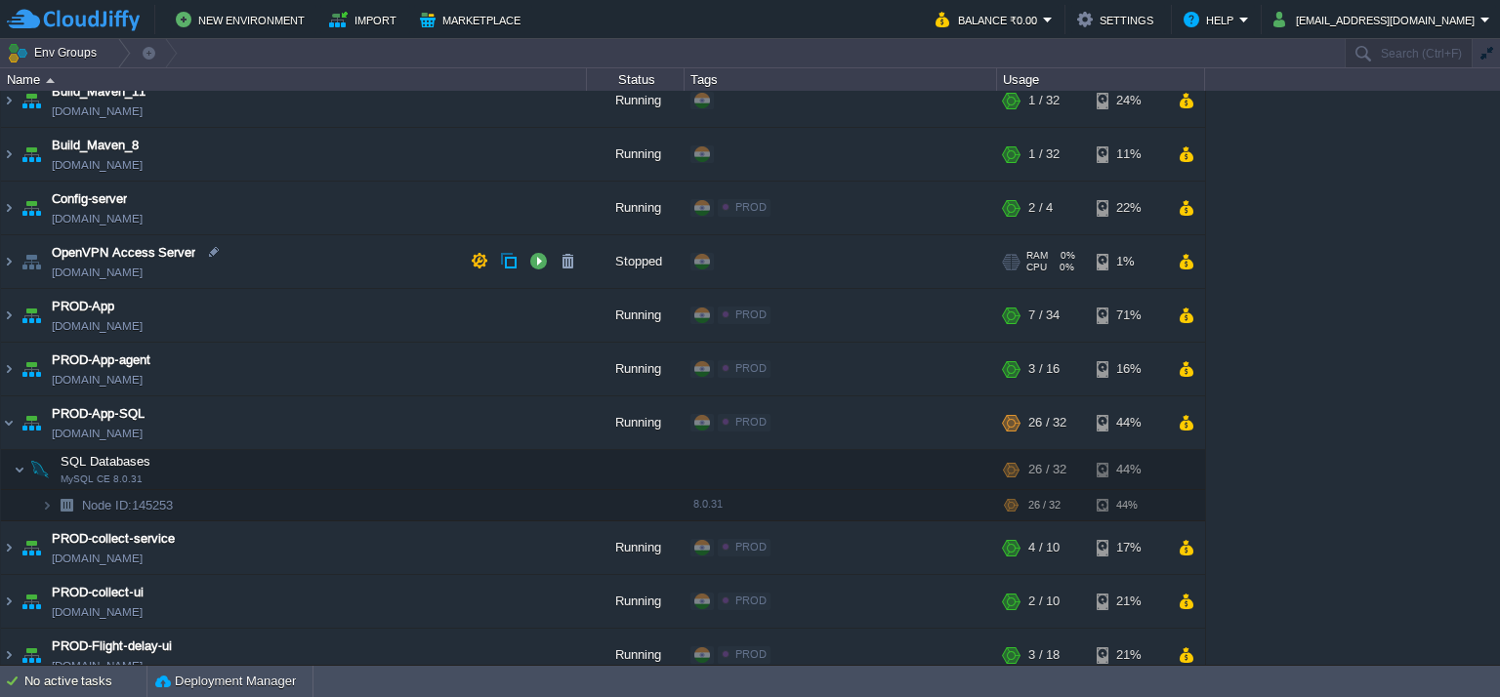
scroll to position [0, 0]
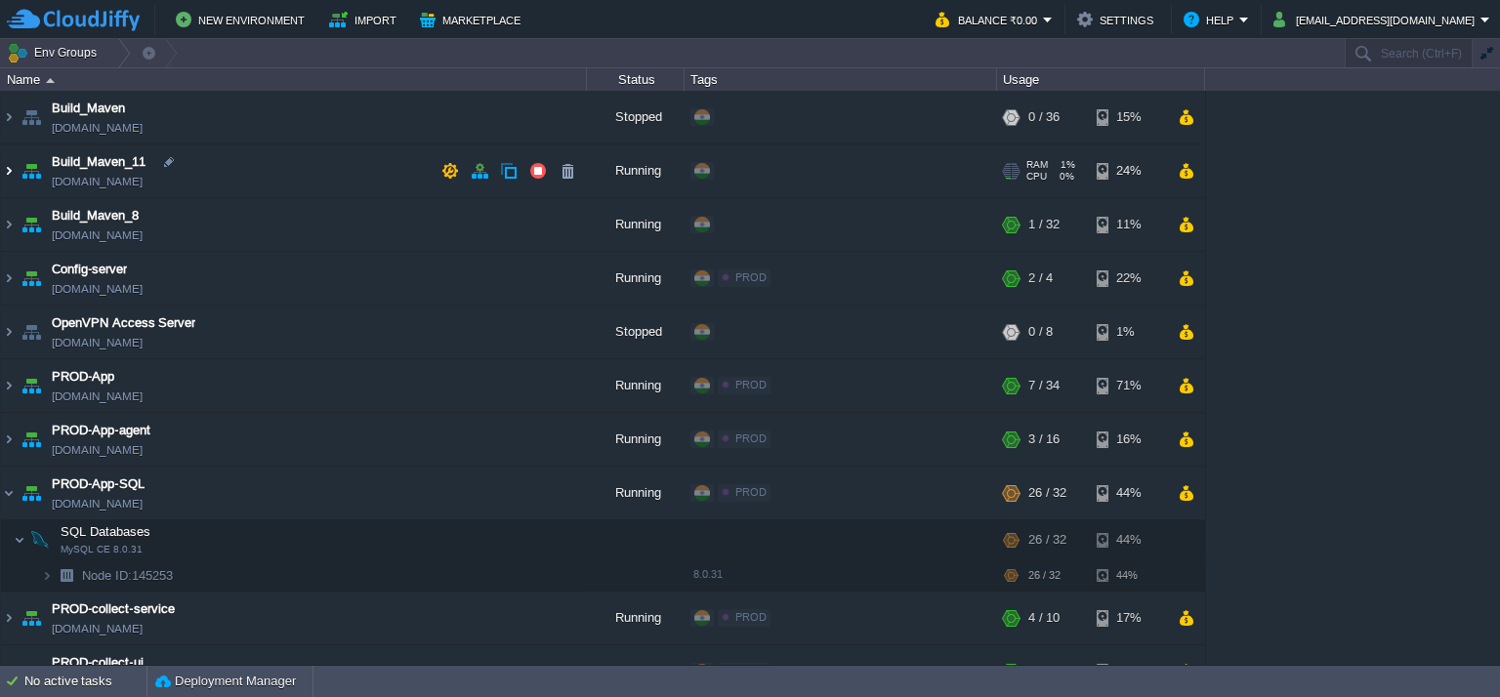
click at [6, 174] on img at bounding box center [9, 171] width 16 height 53
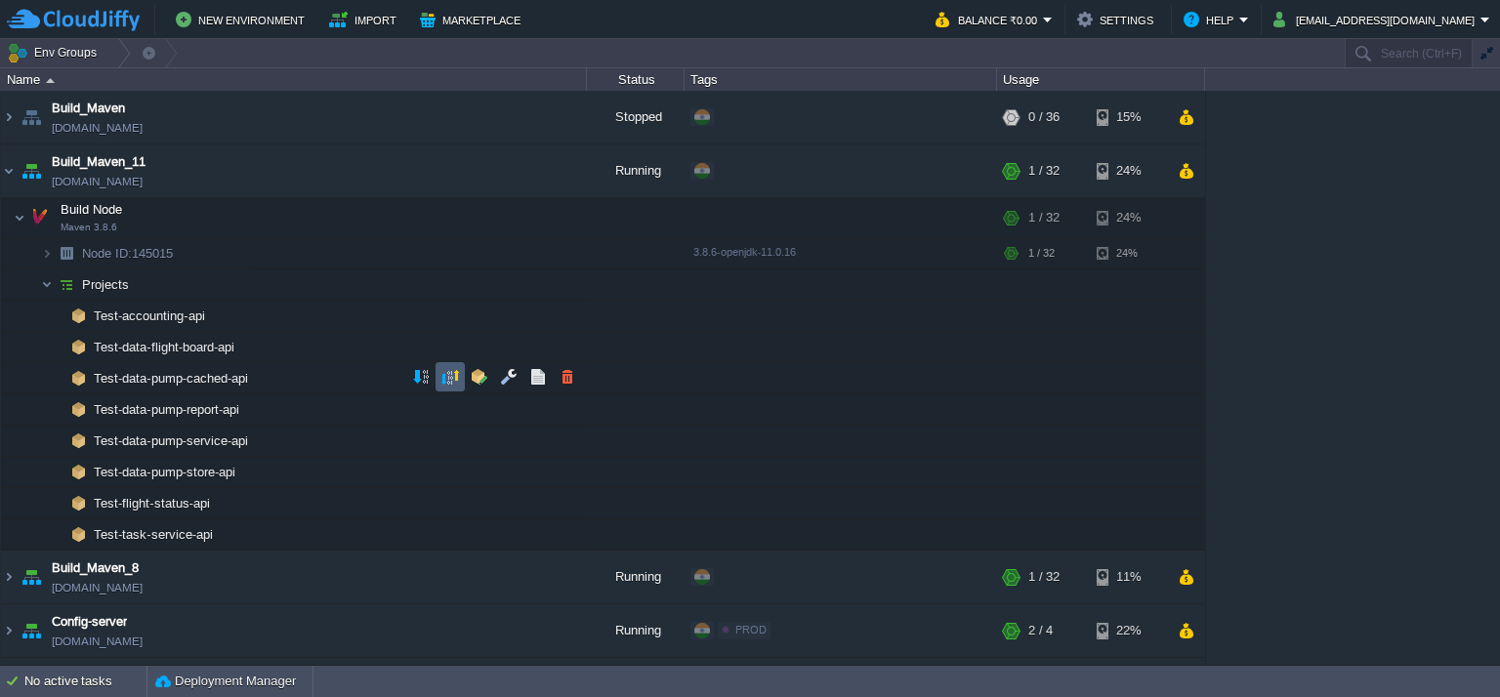
click at [456, 382] on button "button" at bounding box center [450, 377] width 18 height 18
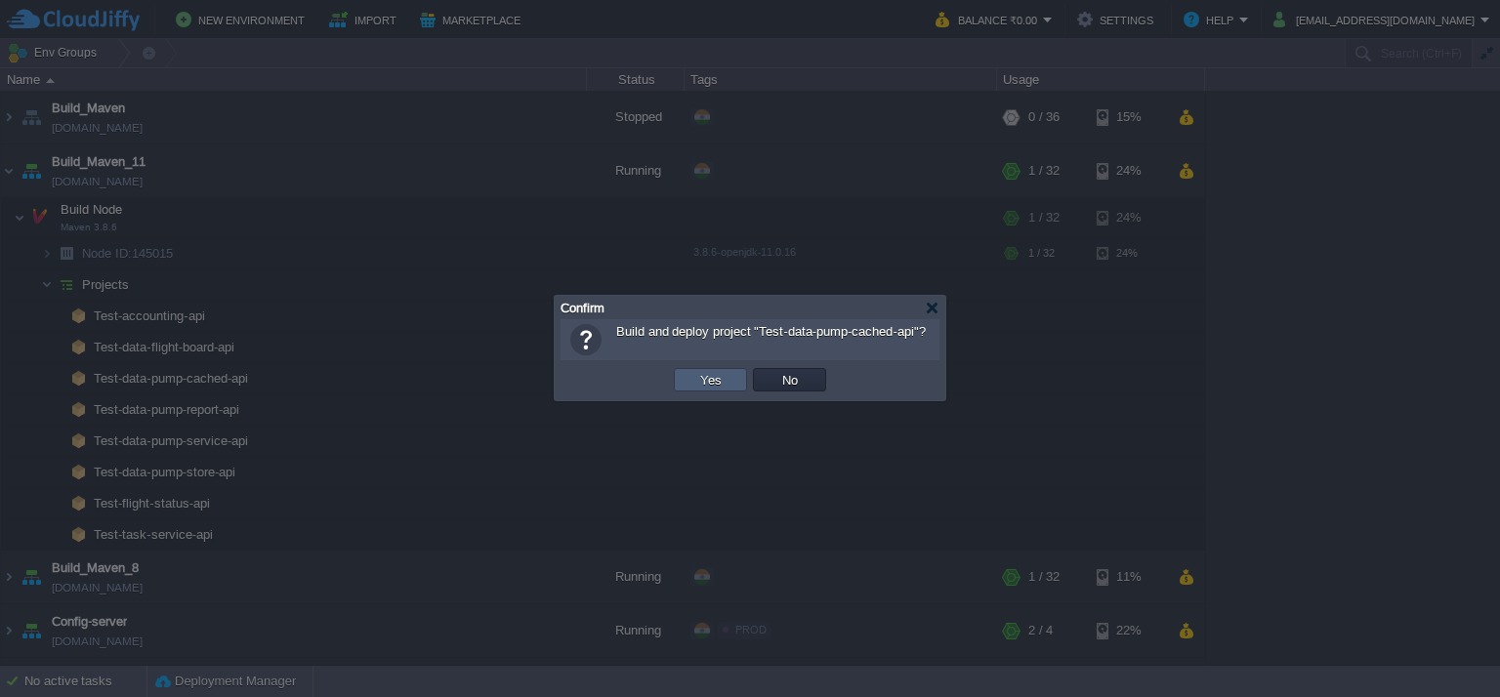
click at [707, 377] on button "Yes" at bounding box center [710, 380] width 33 height 18
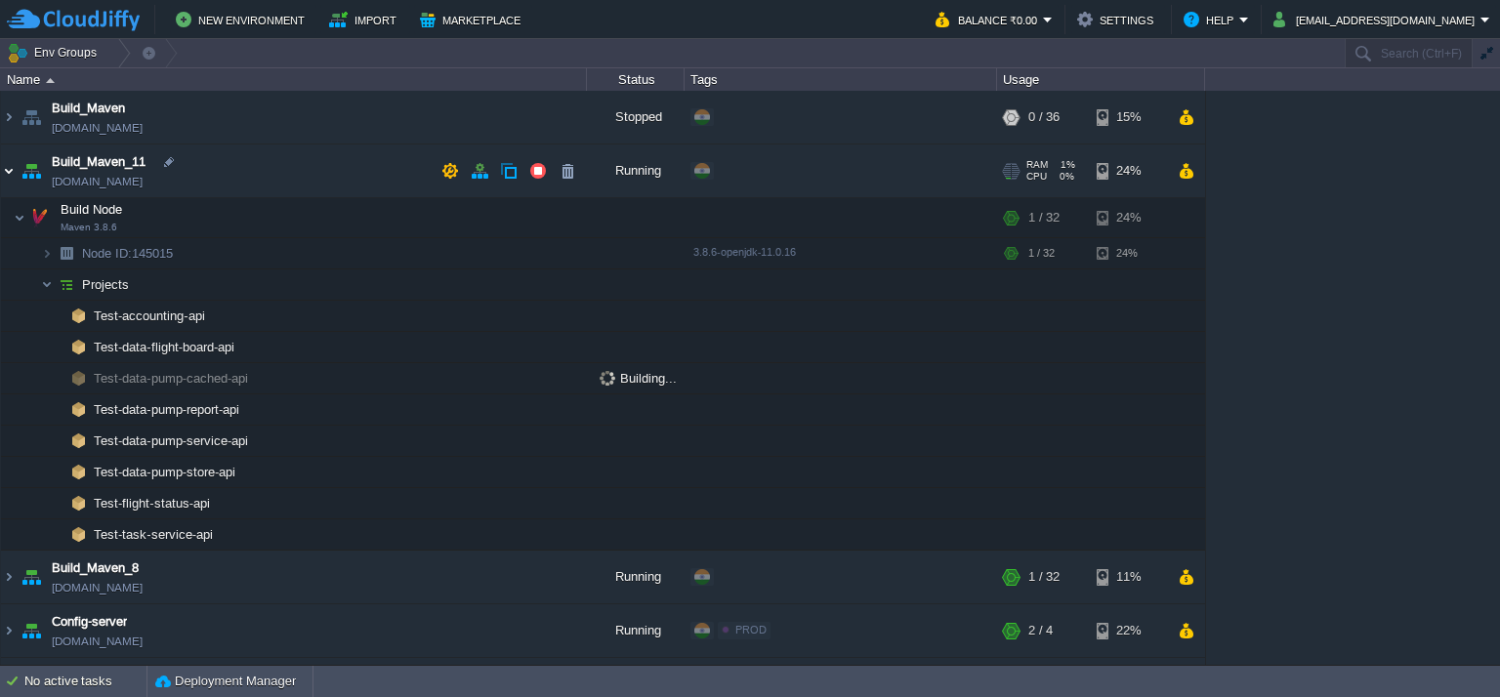
click at [7, 168] on img at bounding box center [9, 171] width 16 height 53
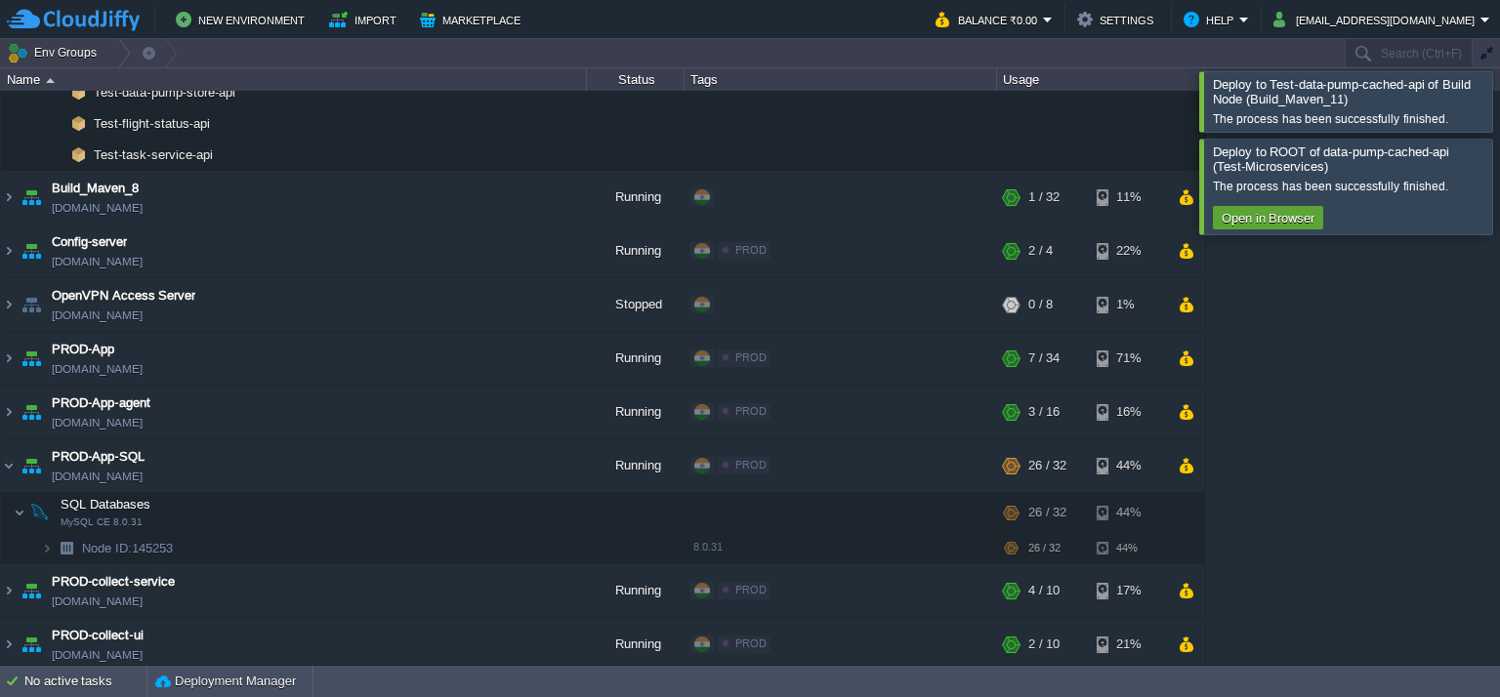
scroll to position [184, 0]
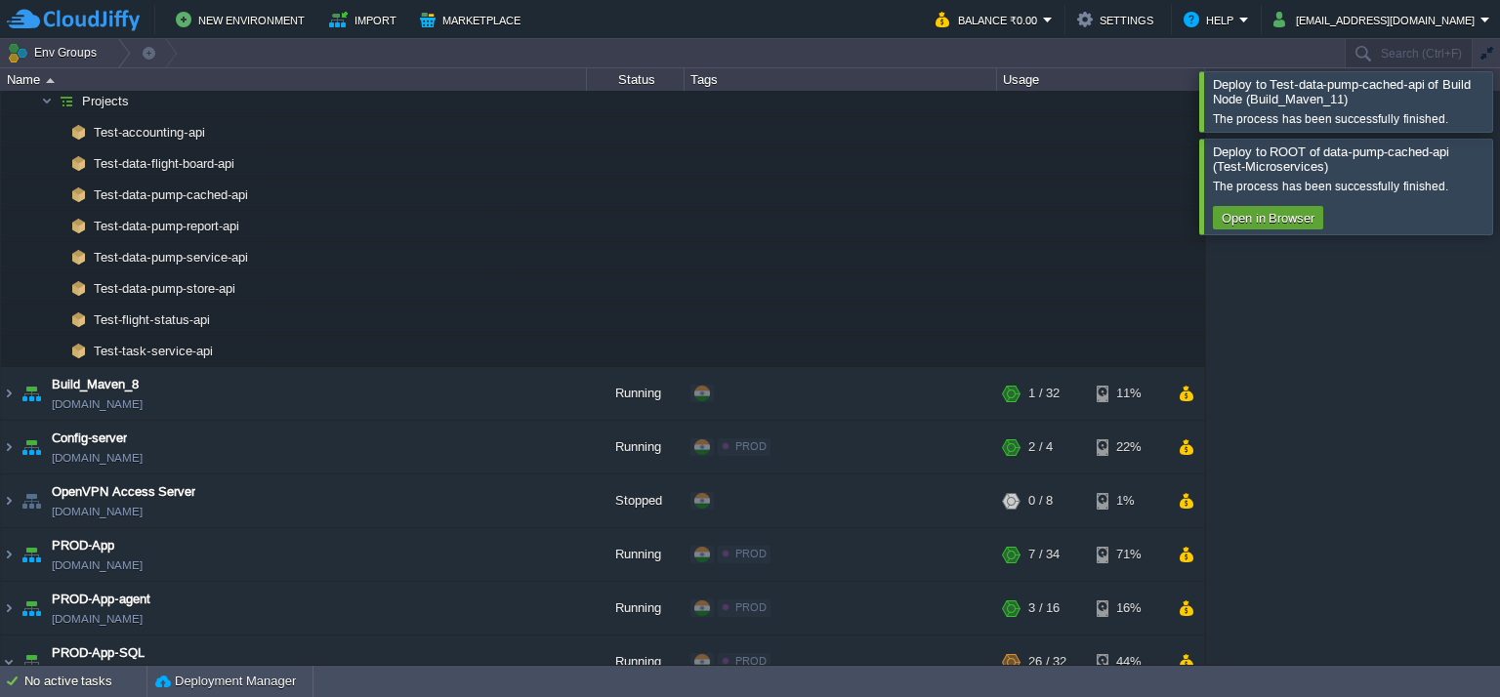
click at [1499, 104] on div at bounding box center [1523, 101] width 0 height 60
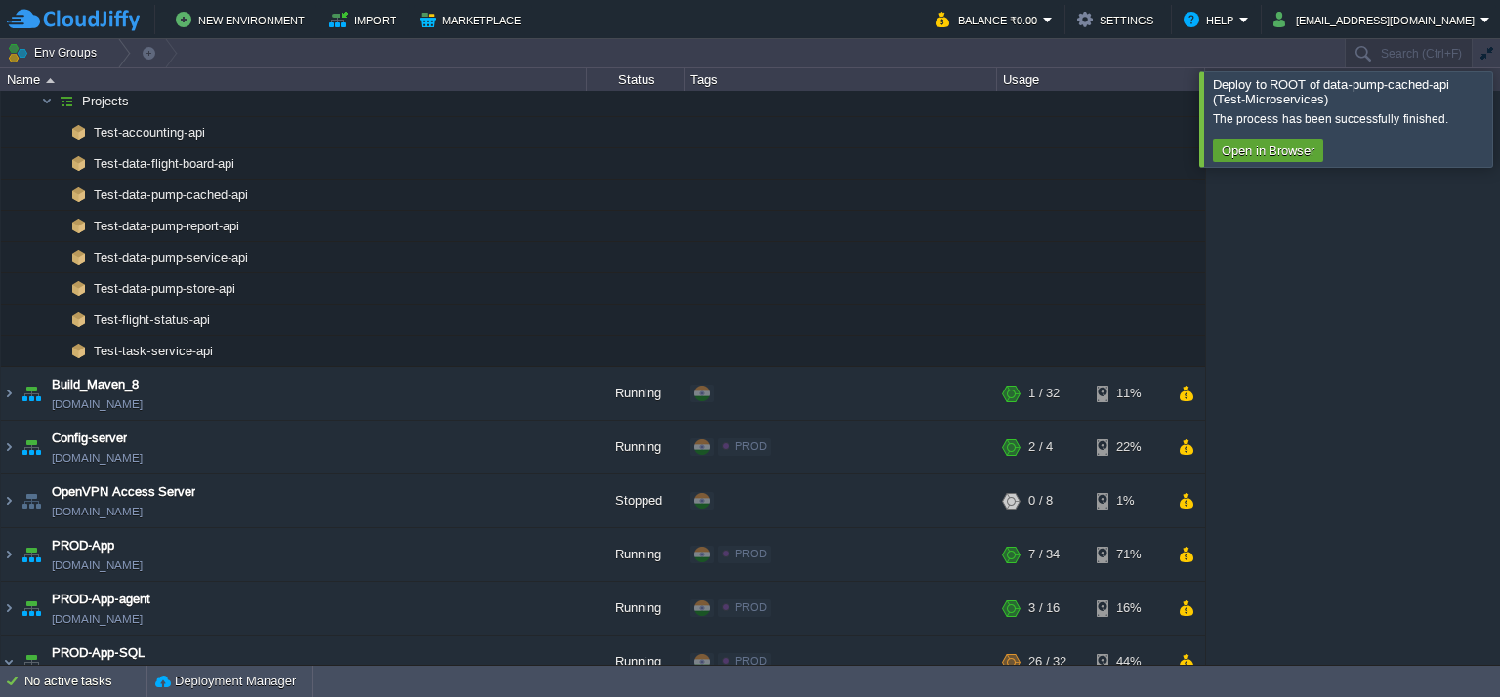
click at [1499, 138] on div at bounding box center [1523, 118] width 0 height 95
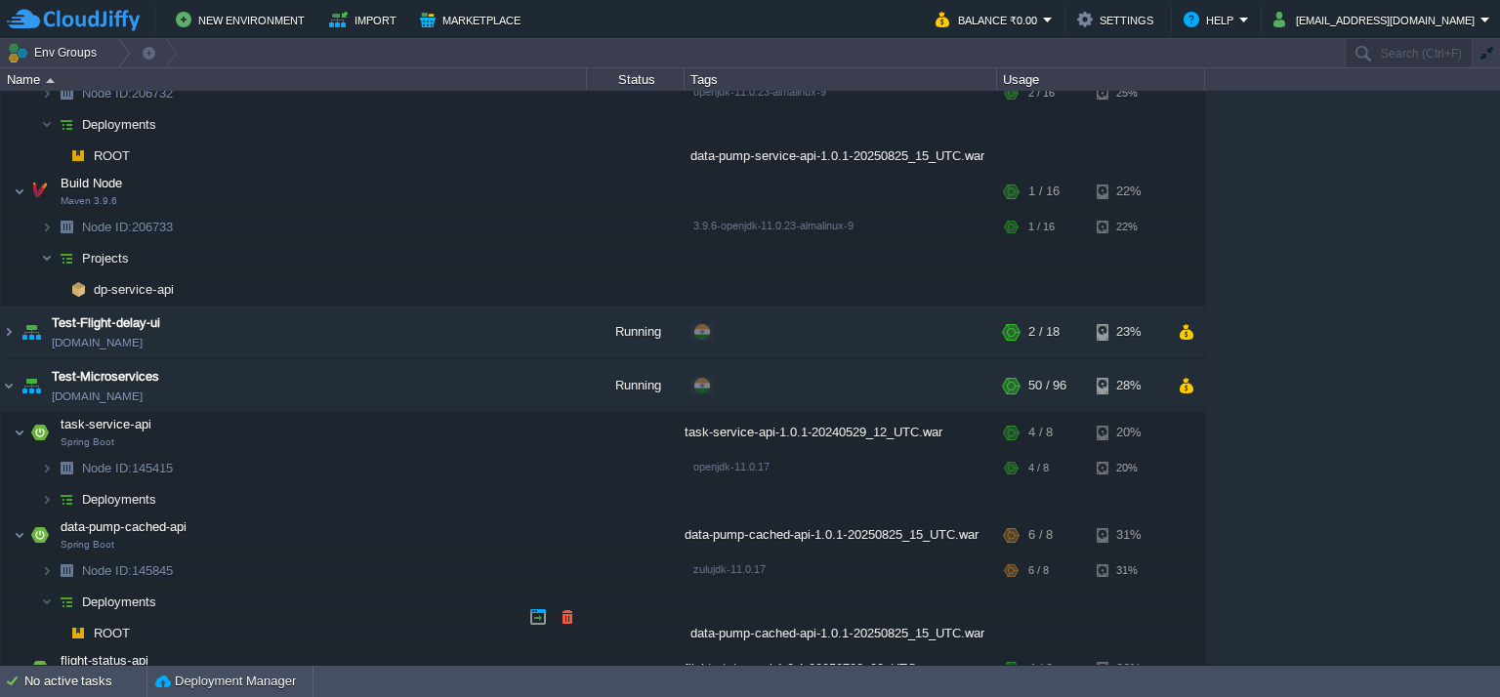
scroll to position [2234, 0]
